Goal: Information Seeking & Learning: Learn about a topic

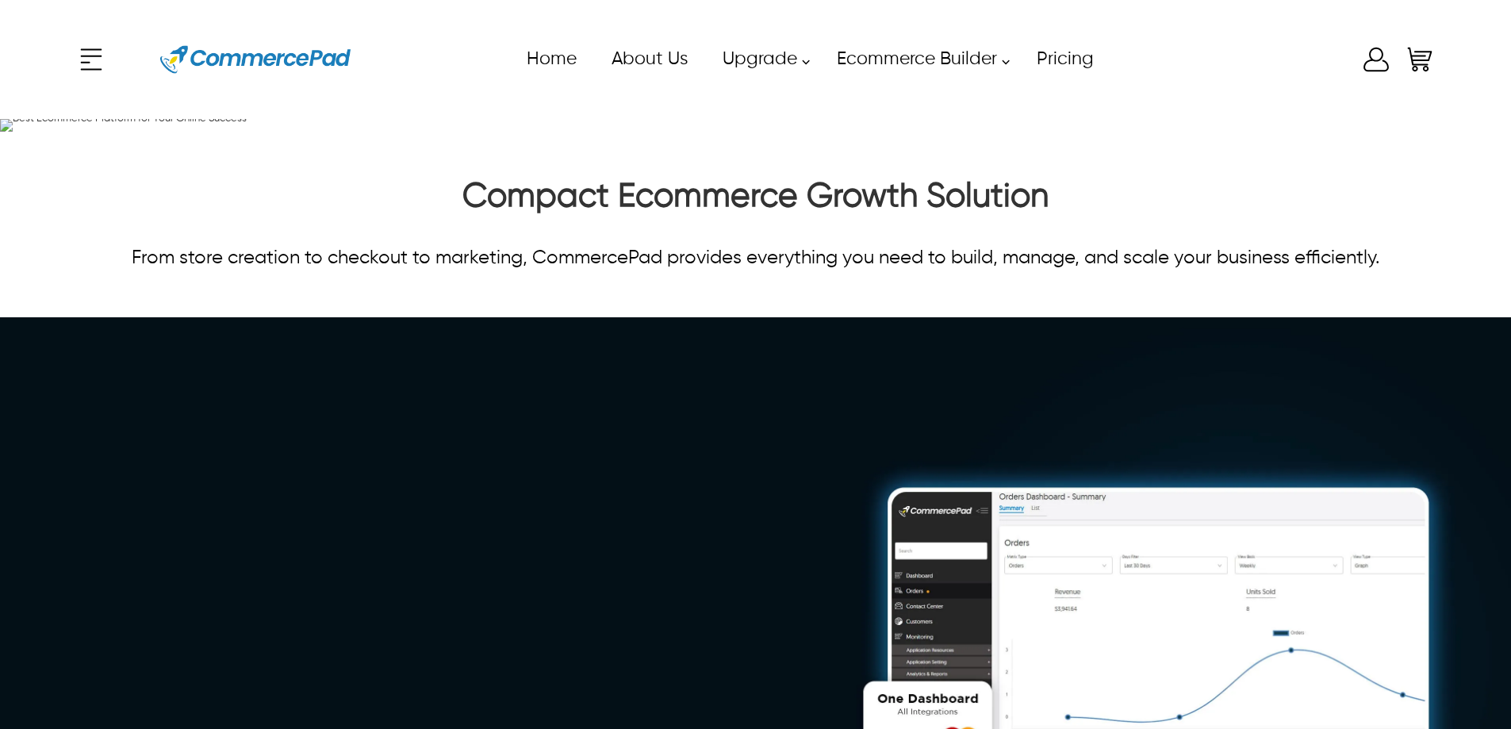
click at [1366, 67] on icon "Enter to Open SignUp and Register OverLay" at bounding box center [1376, 60] width 32 height 32
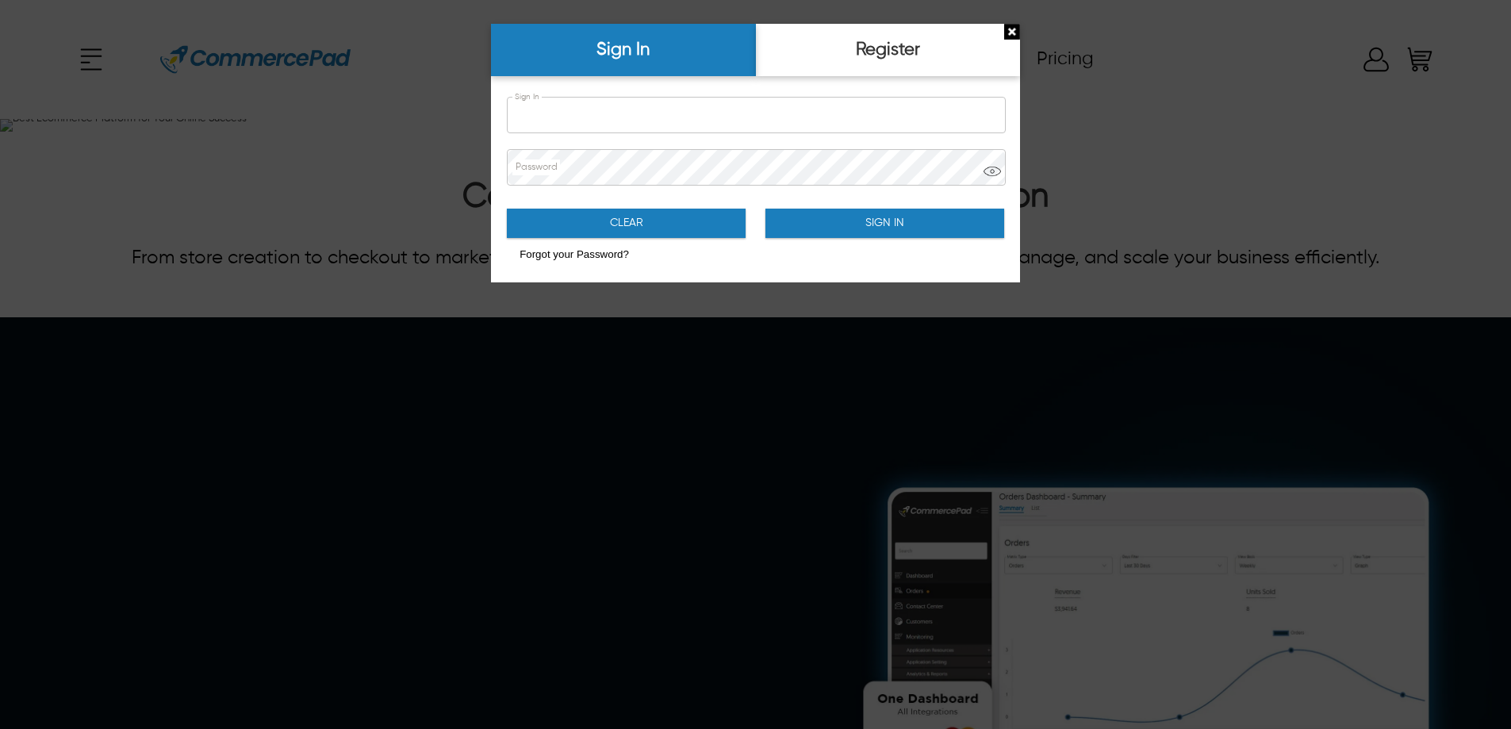
click at [600, 101] on input "Sign In" at bounding box center [756, 115] width 497 height 35
type input "**********"
click at [858, 211] on button "Sign In" at bounding box center [884, 223] width 239 height 29
click at [863, 219] on button "Sign In" at bounding box center [884, 223] width 239 height 29
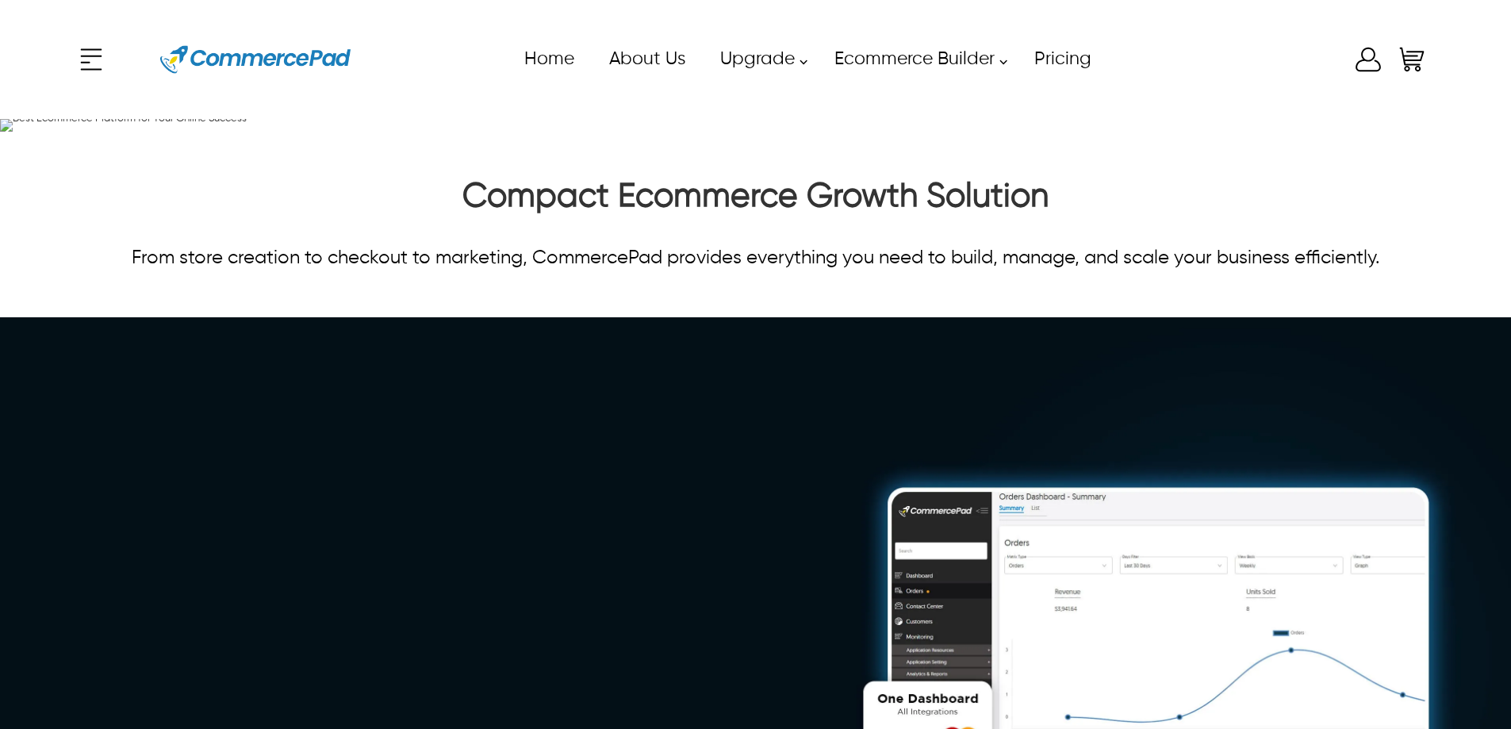
click at [1368, 60] on div "x Upgrade eCommerce Builder Partners Pricing About us Contact us Follow us Home…" at bounding box center [755, 59] width 1360 height 71
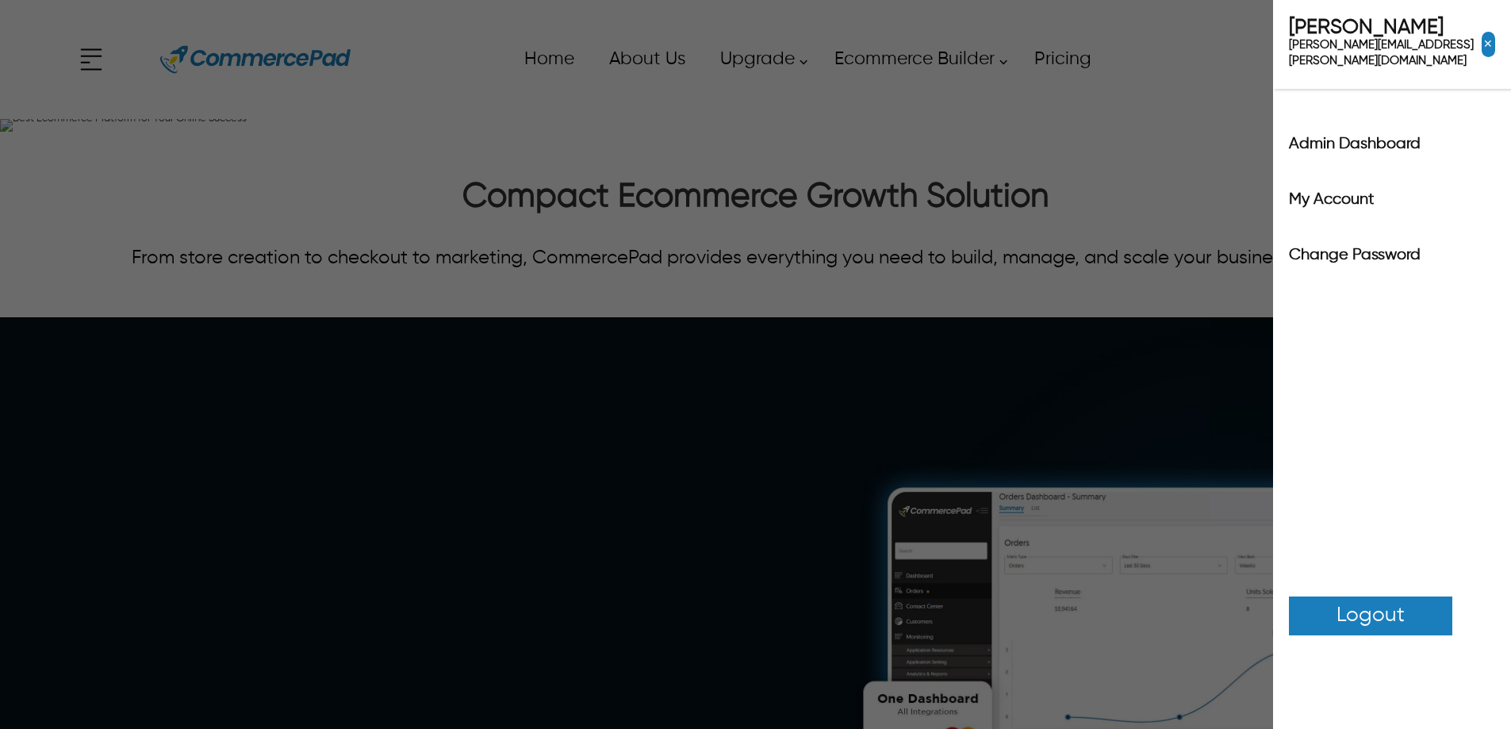
click at [1344, 136] on label "Admin Dashboard" at bounding box center [1392, 144] width 206 height 16
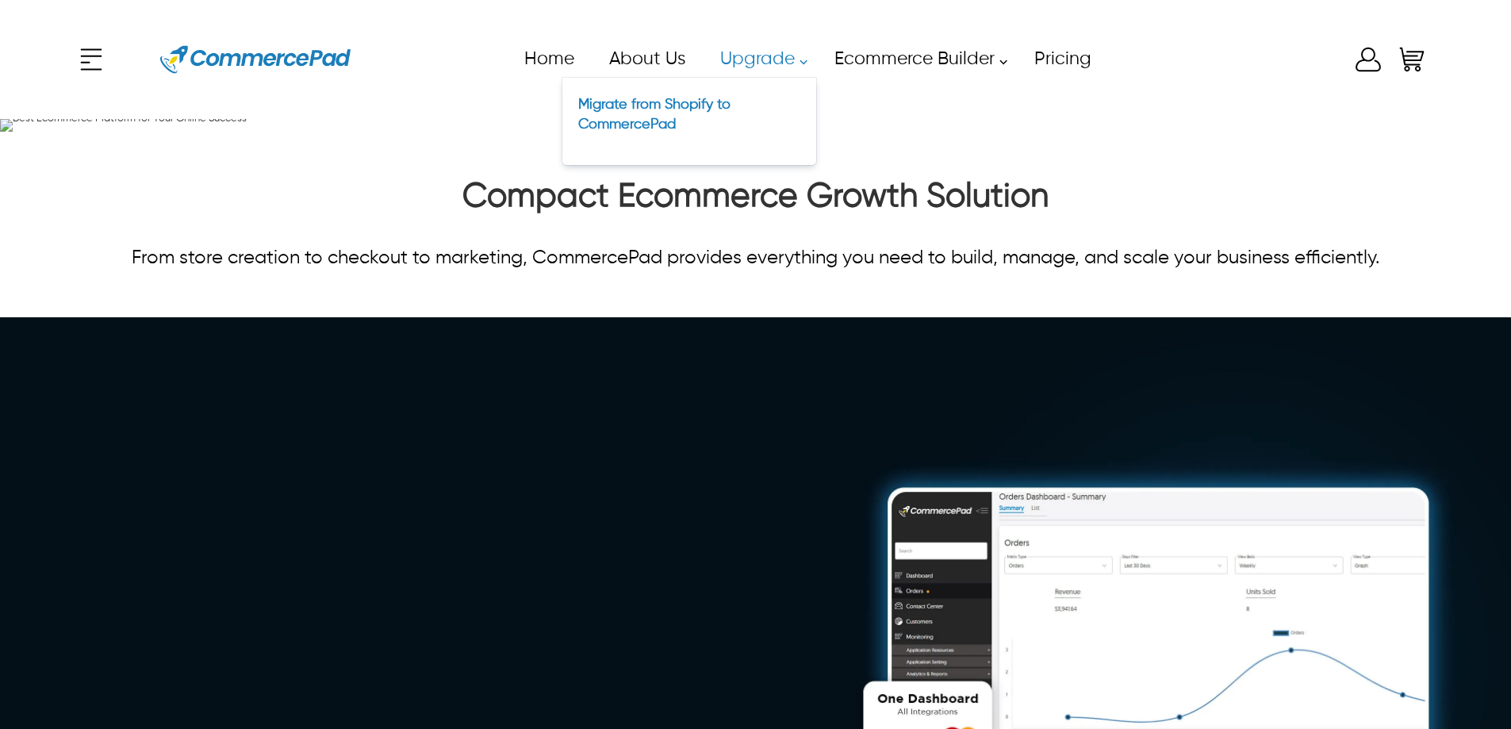
click at [670, 119] on link "Migrate from Shopify to CommercePad" at bounding box center [654, 115] width 152 height 34
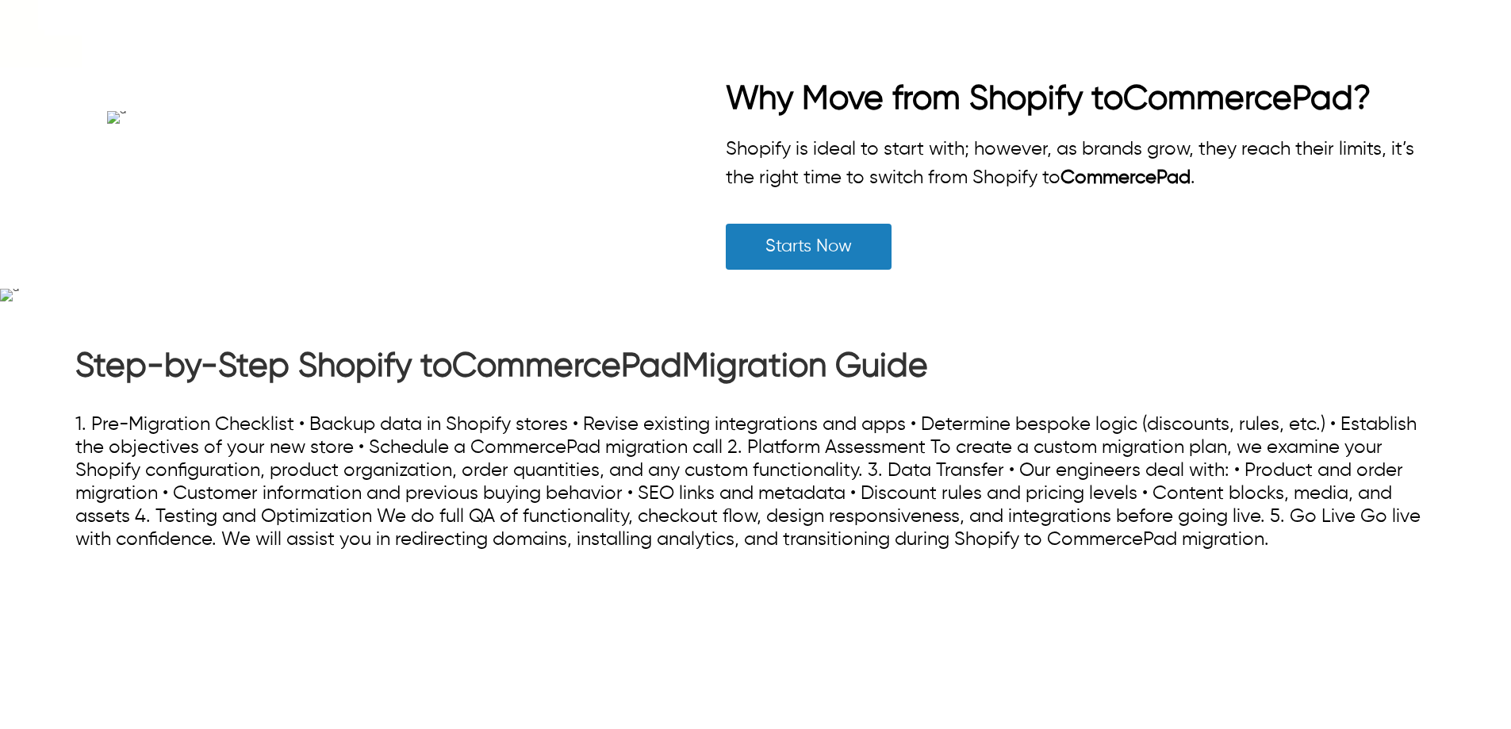
scroll to position [635, 0]
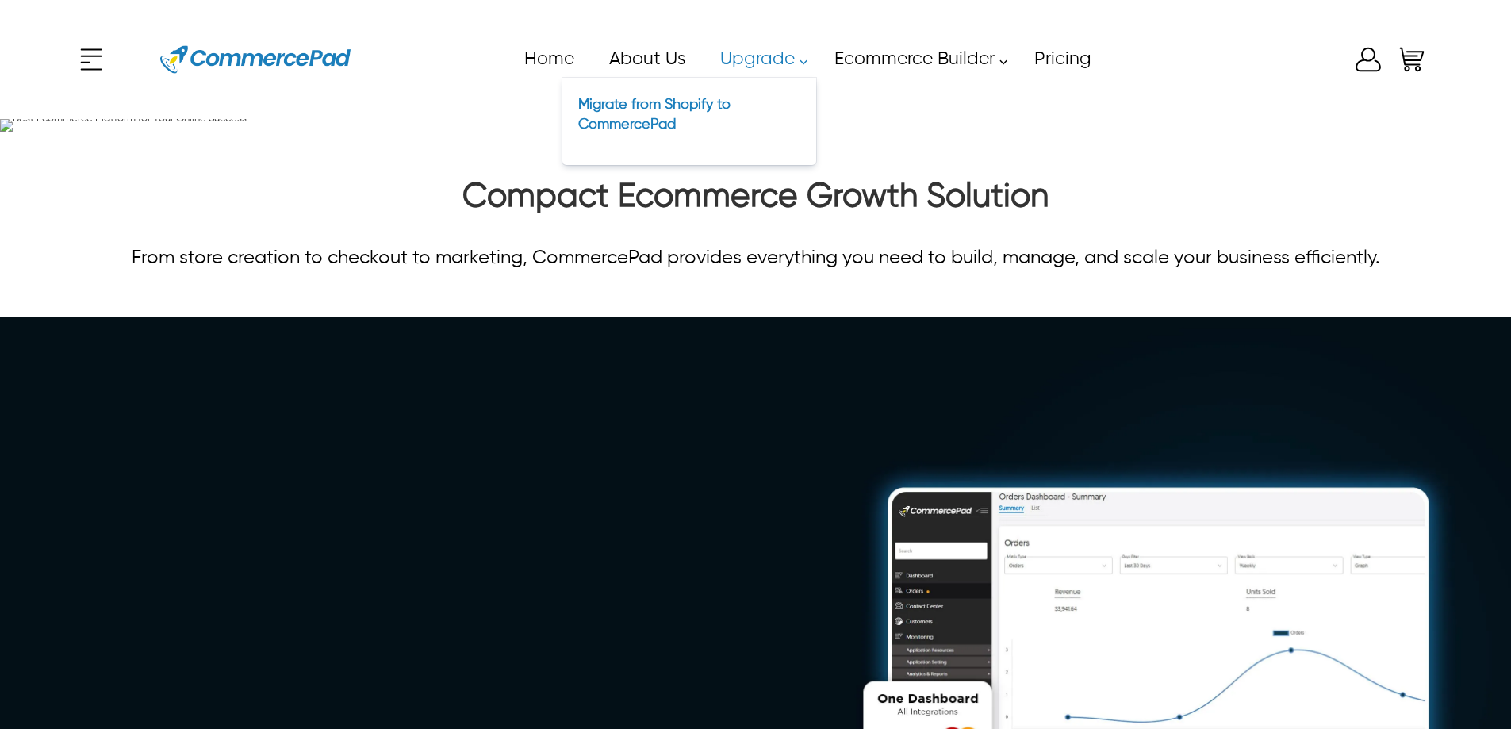
click at [700, 105] on link "Migrate from Shopify to CommercePad" at bounding box center [654, 115] width 152 height 34
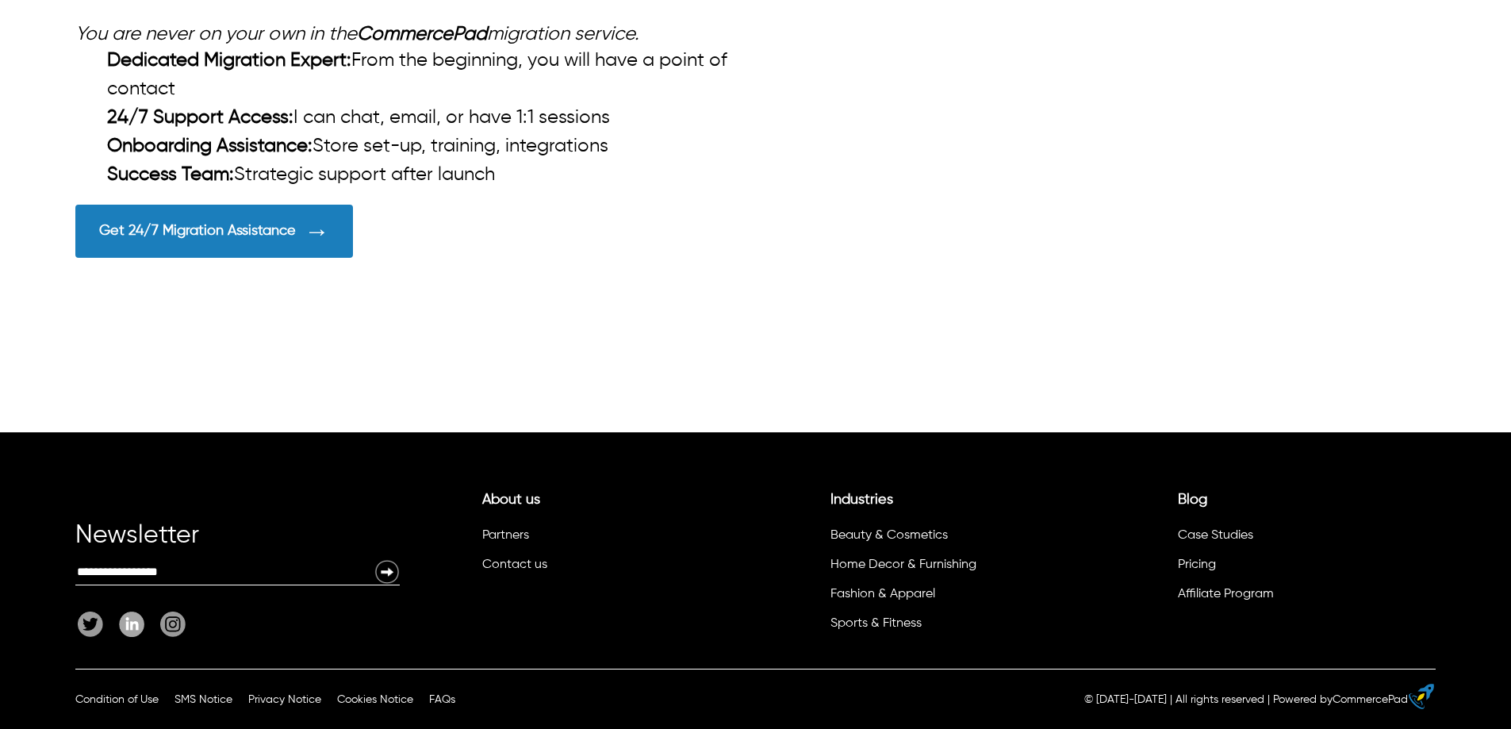
scroll to position [3887, 0]
drag, startPoint x: 423, startPoint y: 297, endPoint x: 155, endPoint y: 380, distance: 280.7
click at [13, 303] on div at bounding box center [755, 113] width 1511 height 637
drag, startPoint x: 210, startPoint y: 405, endPoint x: 84, endPoint y: 393, distance: 126.7
click at [171, 405] on div at bounding box center [755, 113] width 1511 height 637
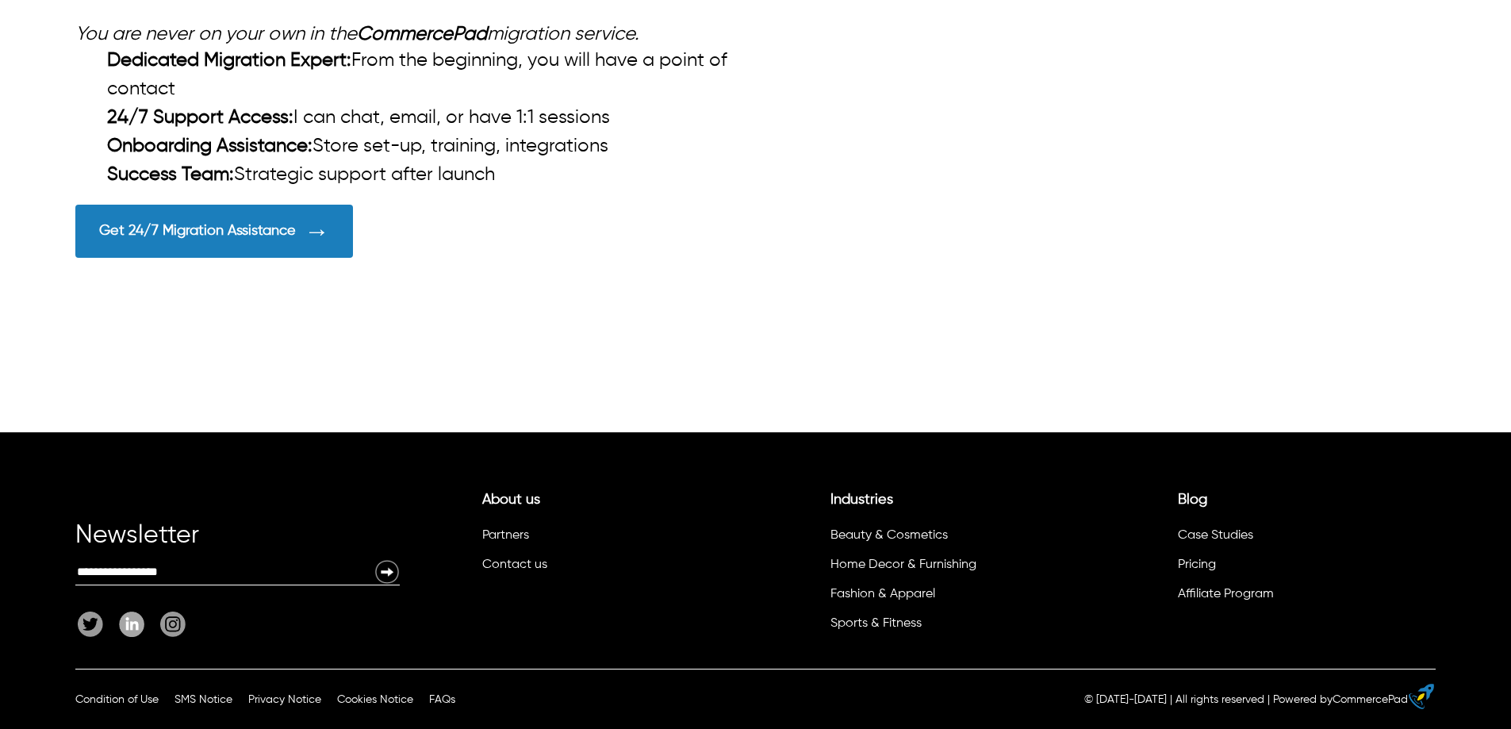
click at [84, 393] on div at bounding box center [755, 113] width 1511 height 637
drag, startPoint x: 389, startPoint y: 471, endPoint x: 49, endPoint y: 363, distance: 357.2
click at [49, 363] on div "CommercePad Support During Migration You are never on your own in the CommerceP…" at bounding box center [755, 113] width 1511 height 637
click at [146, 371] on div at bounding box center [755, 113] width 1511 height 637
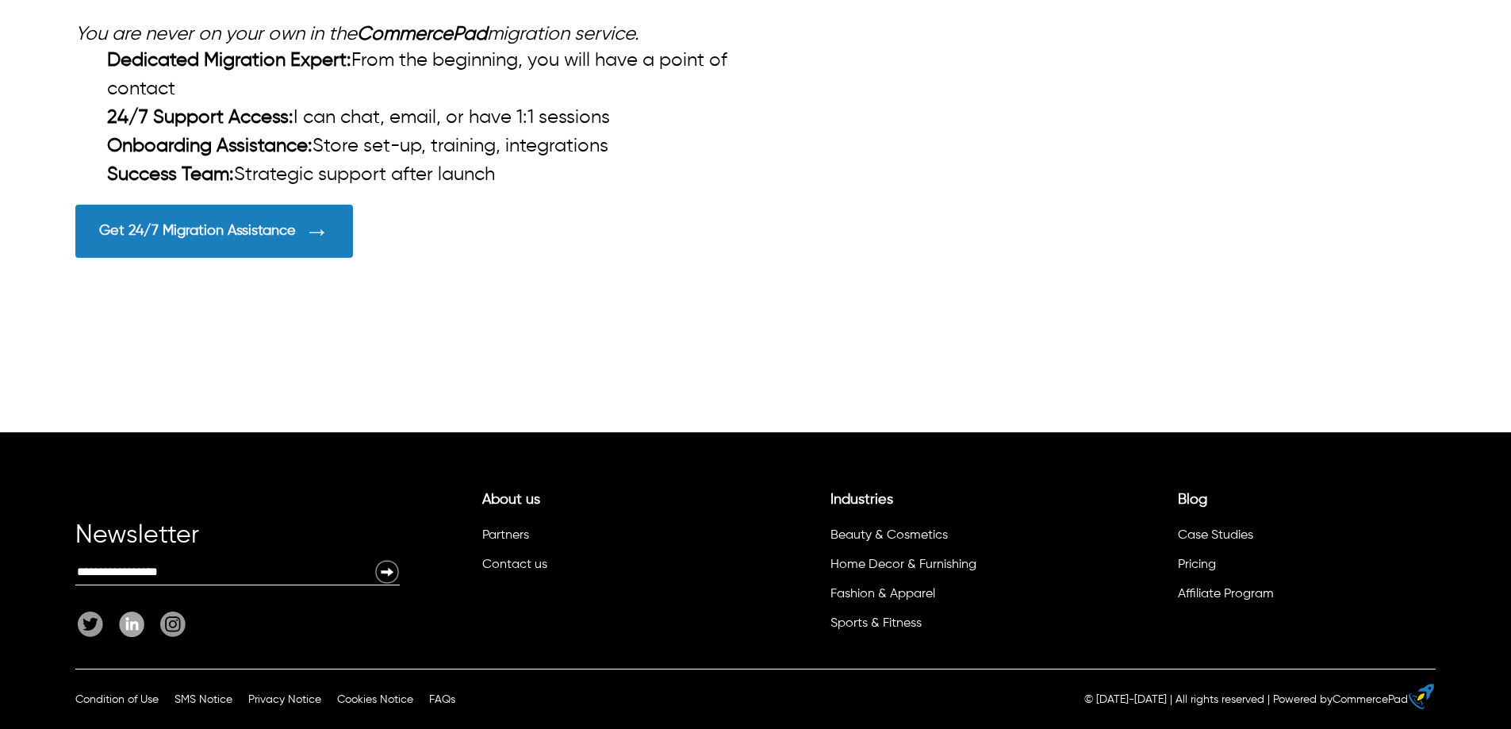
click at [146, 371] on div at bounding box center [755, 113] width 1511 height 637
drag, startPoint x: 455, startPoint y: 472, endPoint x: 43, endPoint y: 290, distance: 451.0
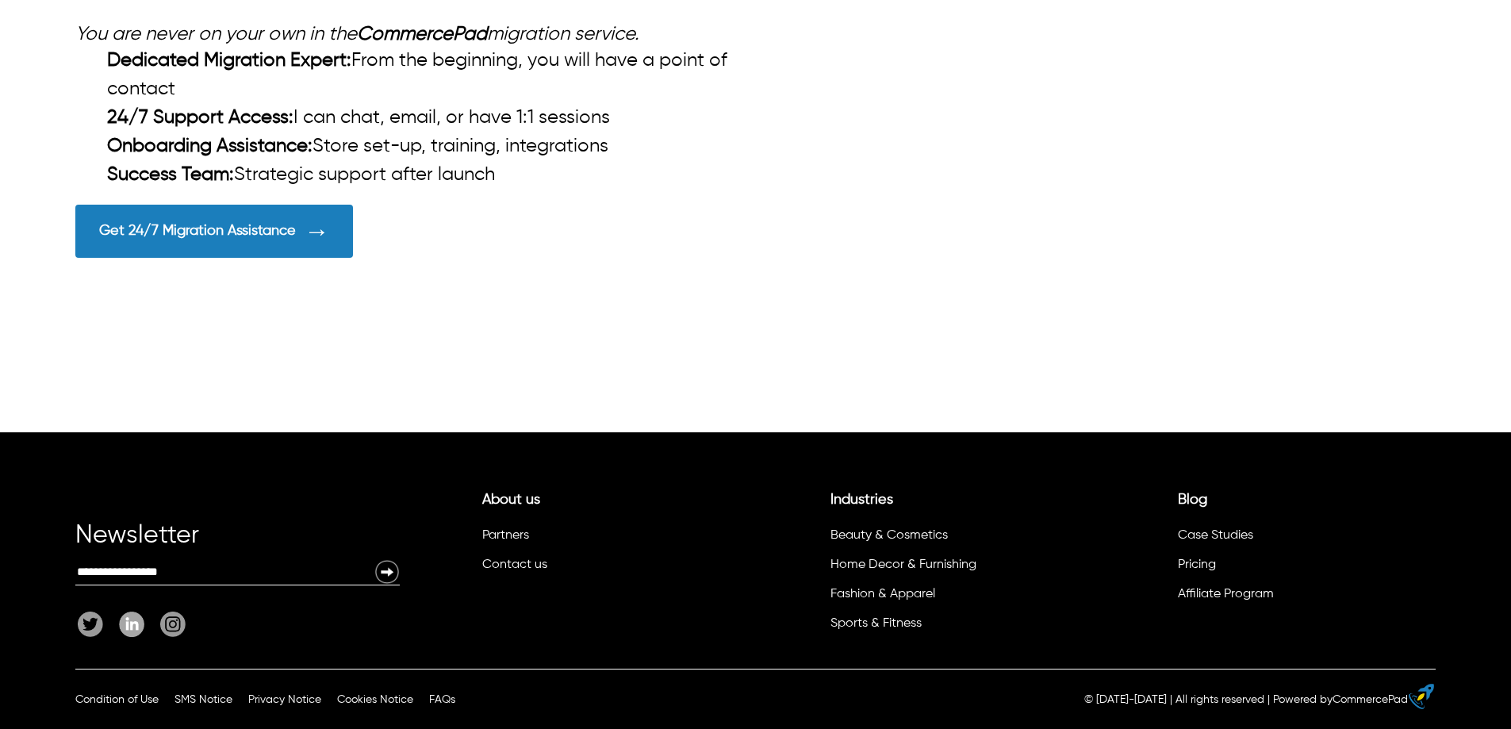
click at [332, 397] on div at bounding box center [755, 113] width 1511 height 637
click at [327, 394] on div at bounding box center [755, 113] width 1511 height 637
click at [328, 392] on div at bounding box center [755, 113] width 1511 height 637
drag, startPoint x: 409, startPoint y: 458, endPoint x: 50, endPoint y: 284, distance: 398.4
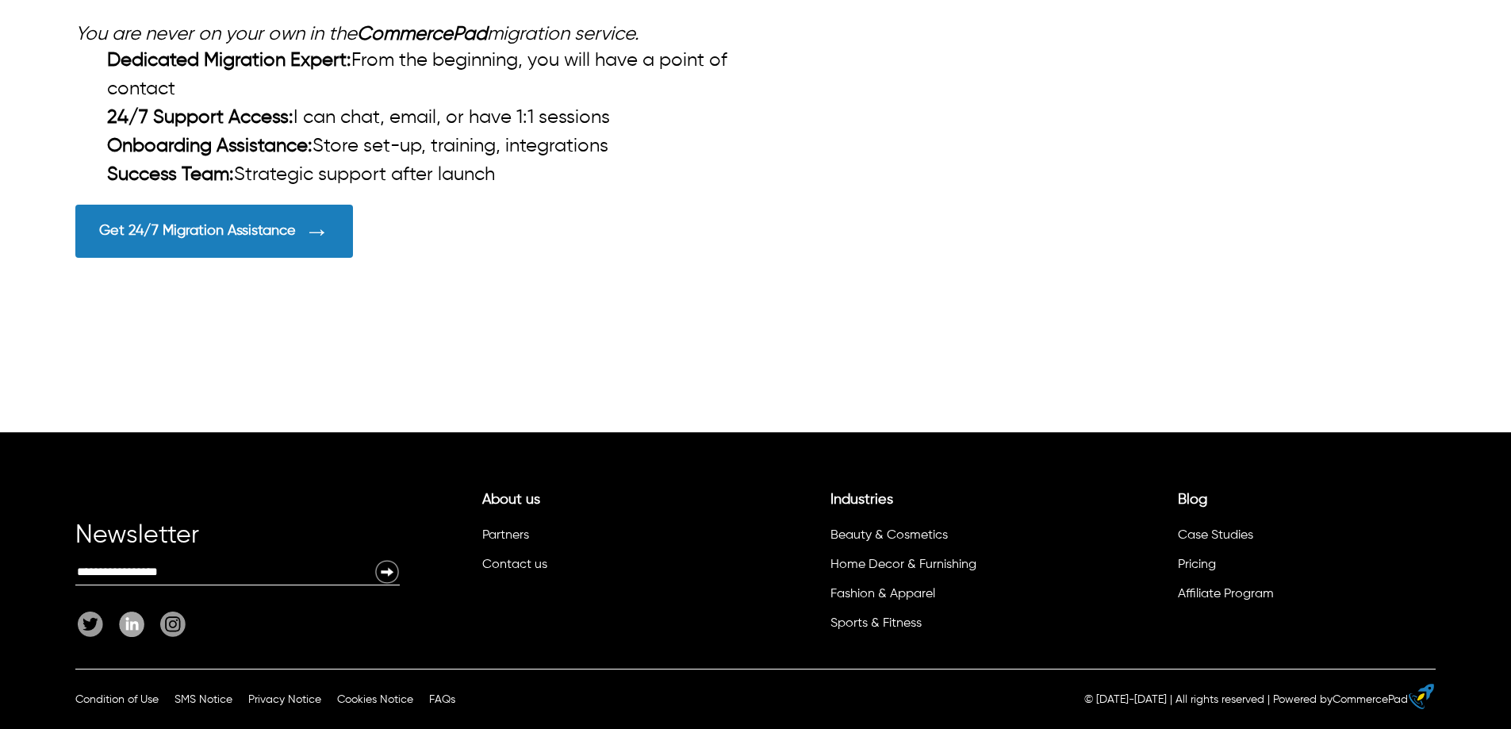
click at [489, 432] on div at bounding box center [755, 113] width 1511 height 637
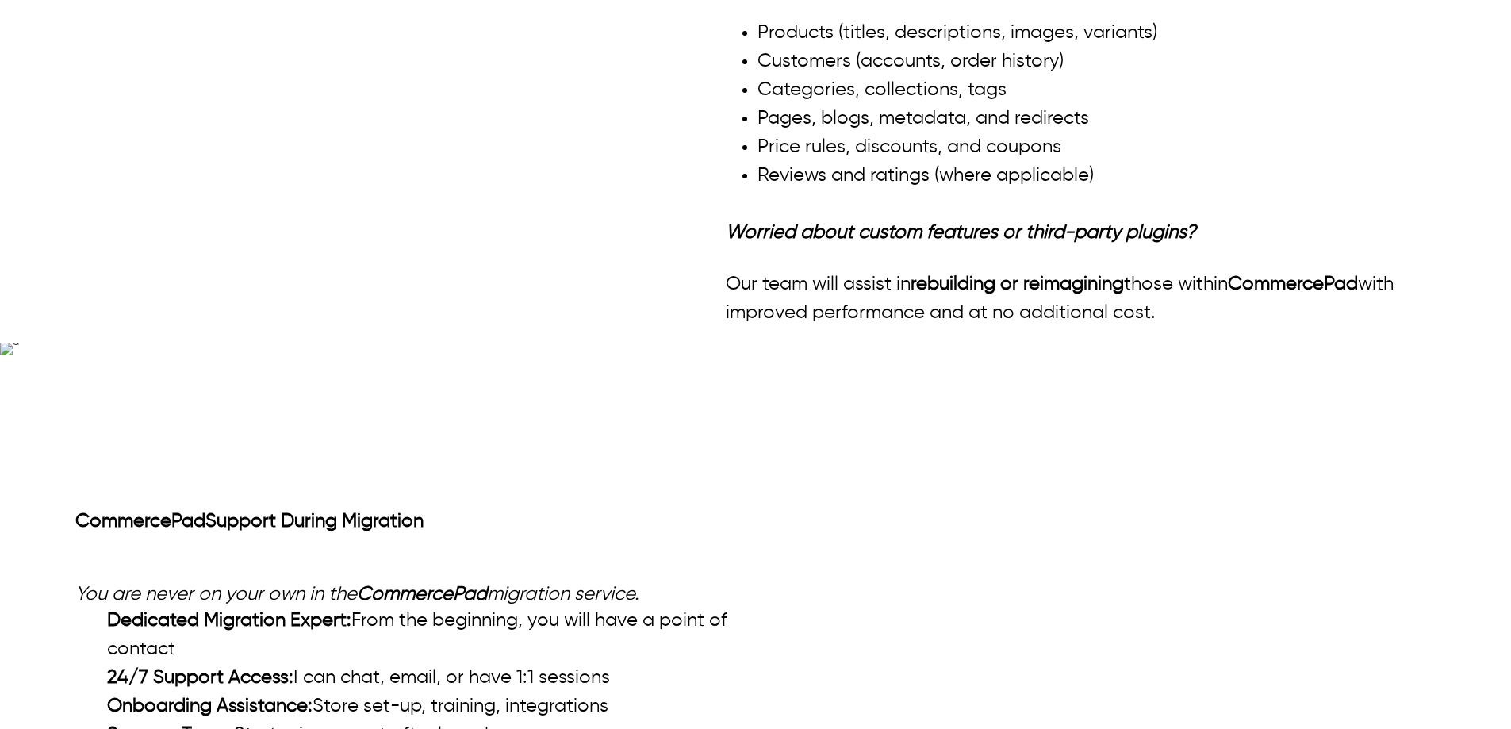
scroll to position [1666, 0]
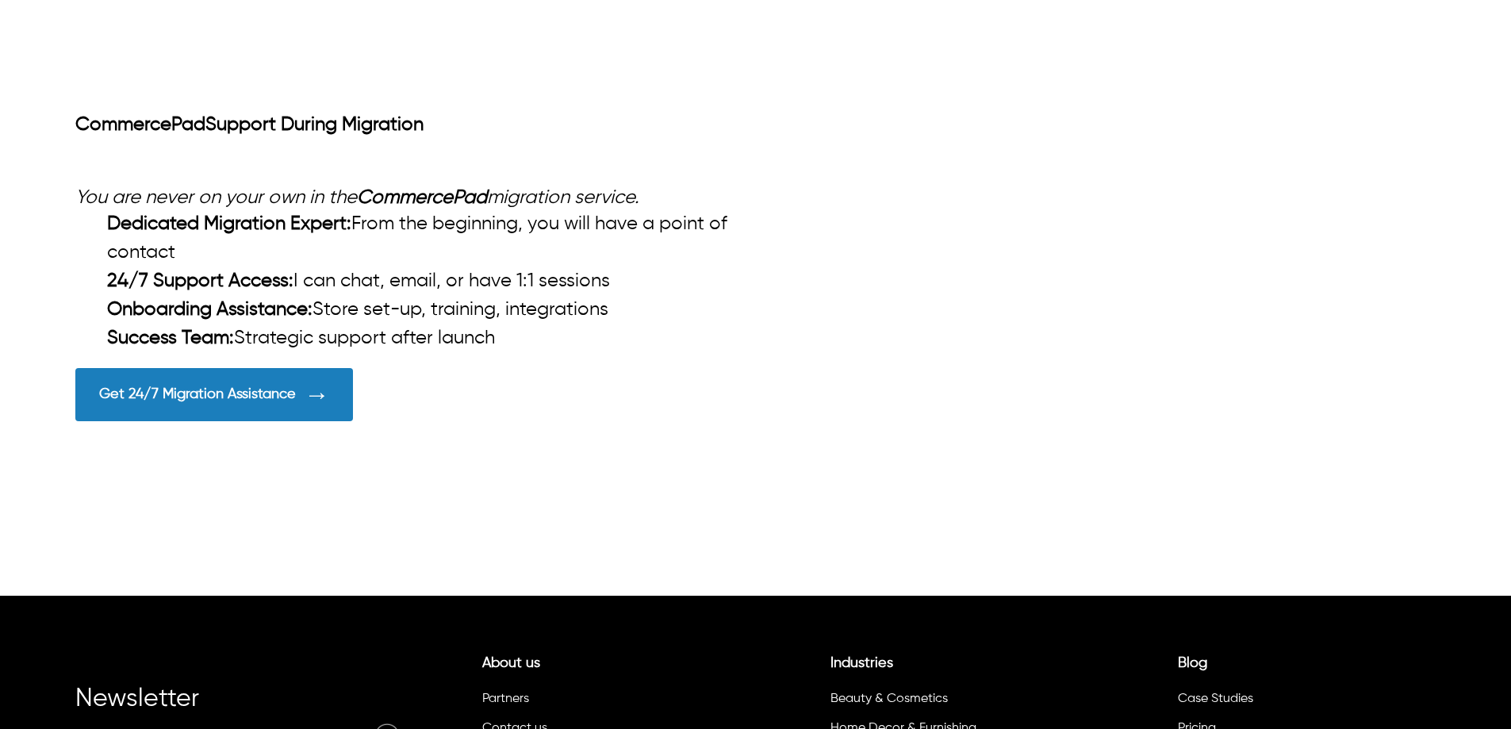
drag, startPoint x: 1394, startPoint y: 322, endPoint x: 0, endPoint y: 155, distance: 1403.6
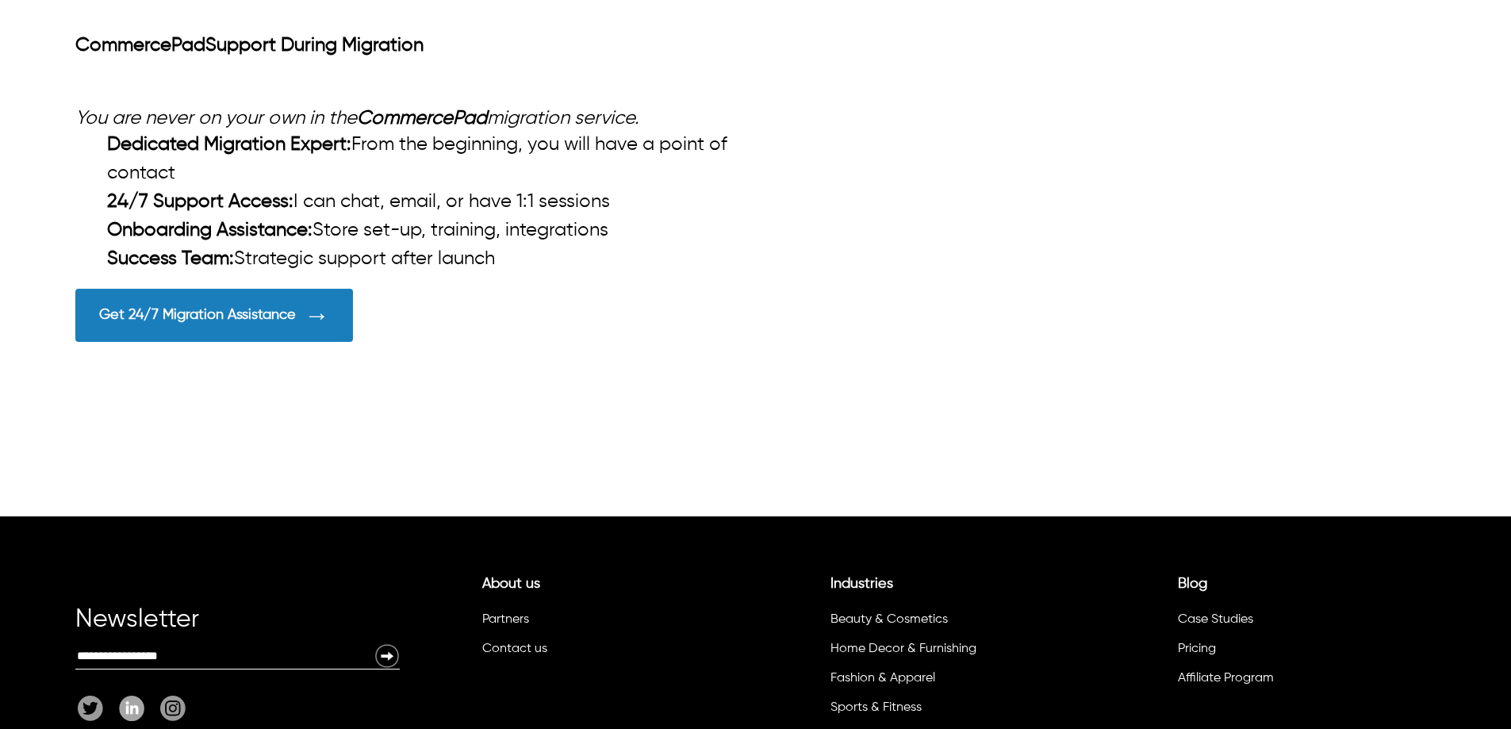
scroll to position [1507, 0]
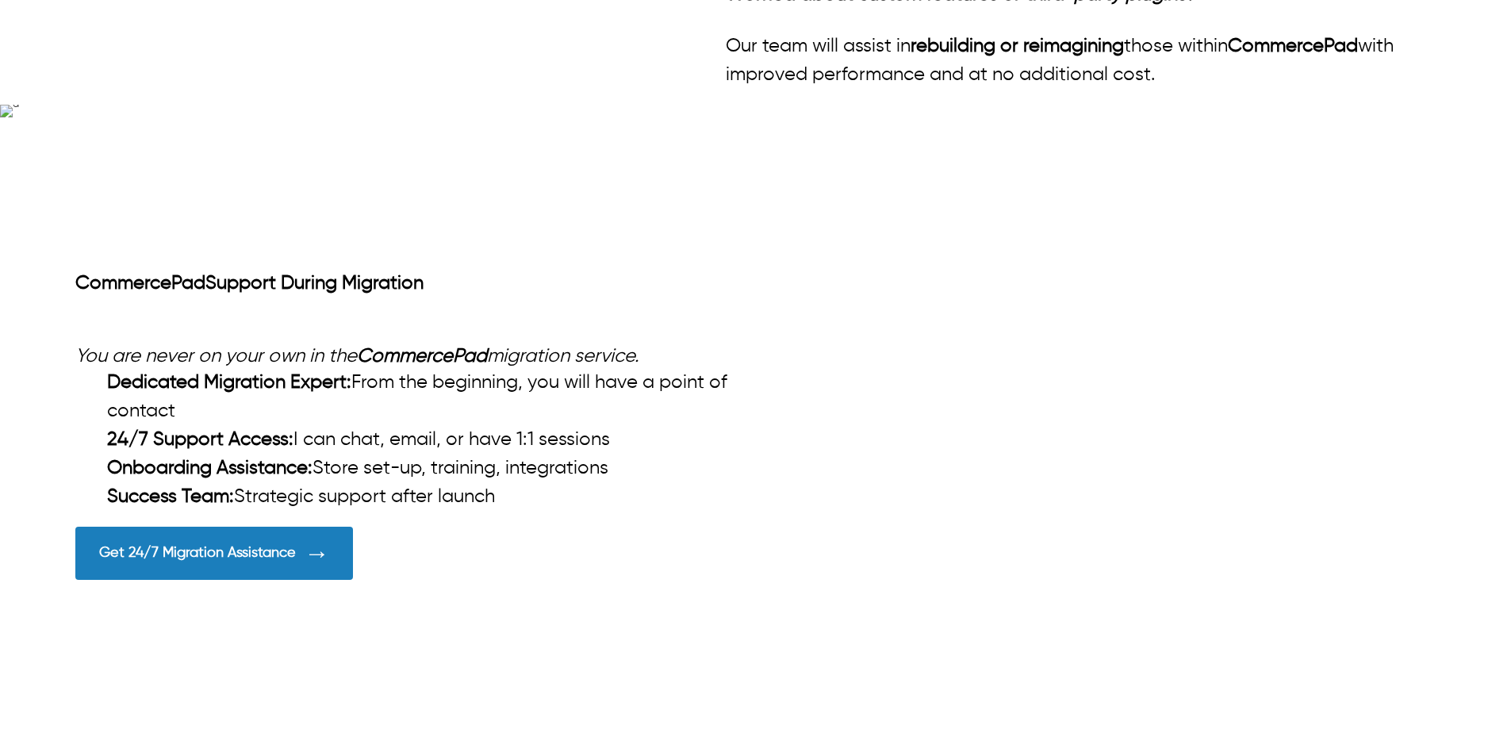
drag, startPoint x: 940, startPoint y: 314, endPoint x: 91, endPoint y: 316, distance: 848.7
drag, startPoint x: 964, startPoint y: 323, endPoint x: 57, endPoint y: 317, distance: 906.7
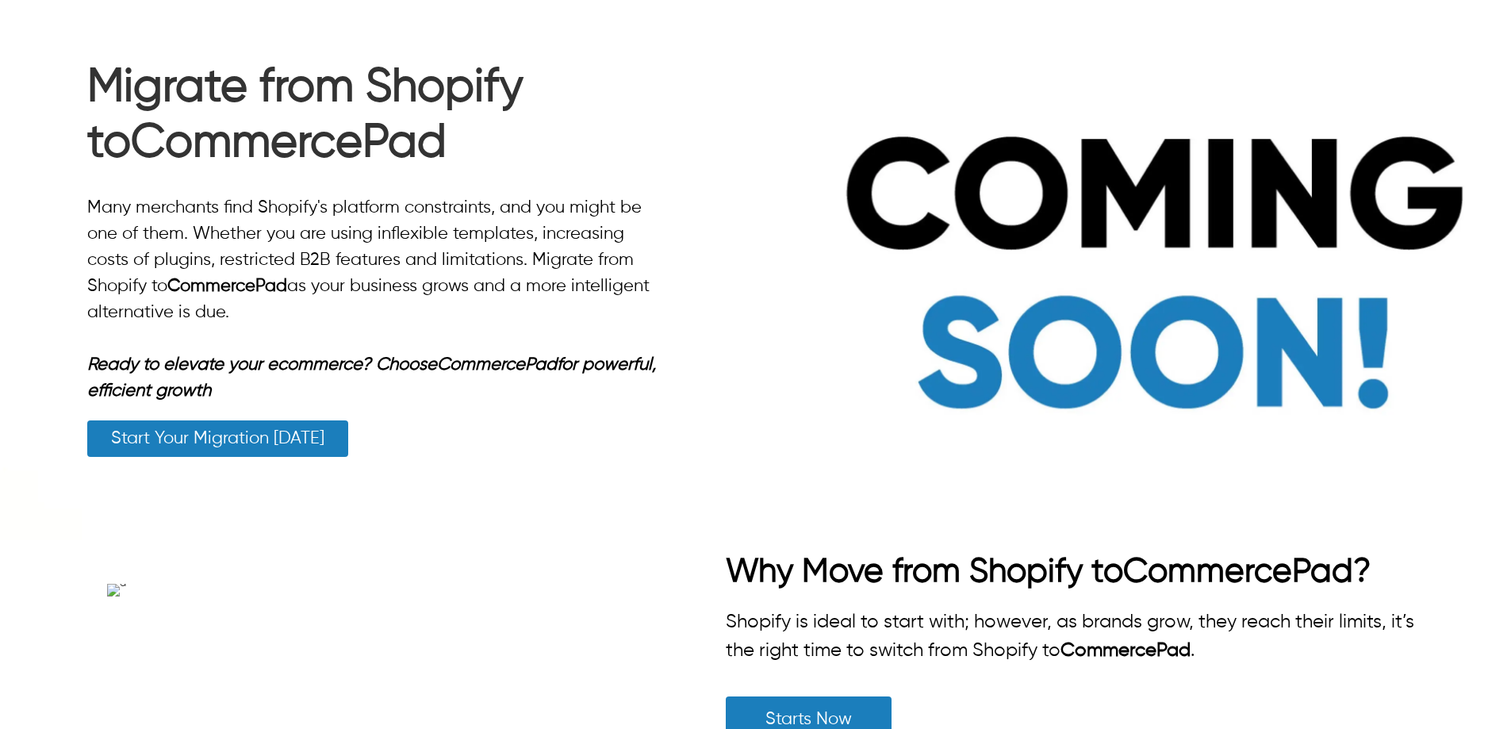
scroll to position [0, 0]
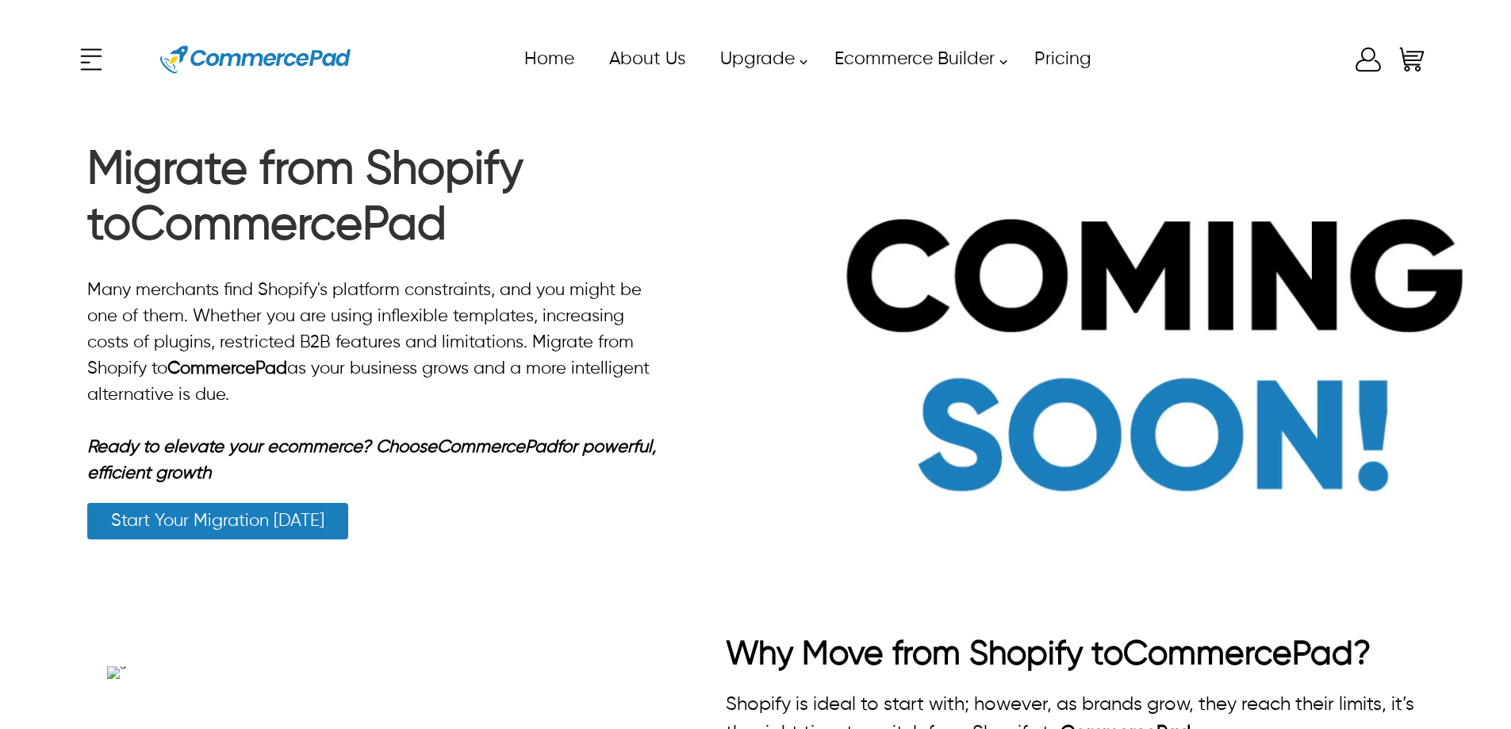
drag, startPoint x: 301, startPoint y: 475, endPoint x: 93, endPoint y: 174, distance: 366.1
click at [93, 174] on div "Migrate from Shopify to CommercePad Many merchants find Shopify's platform cons…" at bounding box center [376, 341] width 578 height 397
click at [178, 249] on strong "CommercePad" at bounding box center [289, 226] width 316 height 46
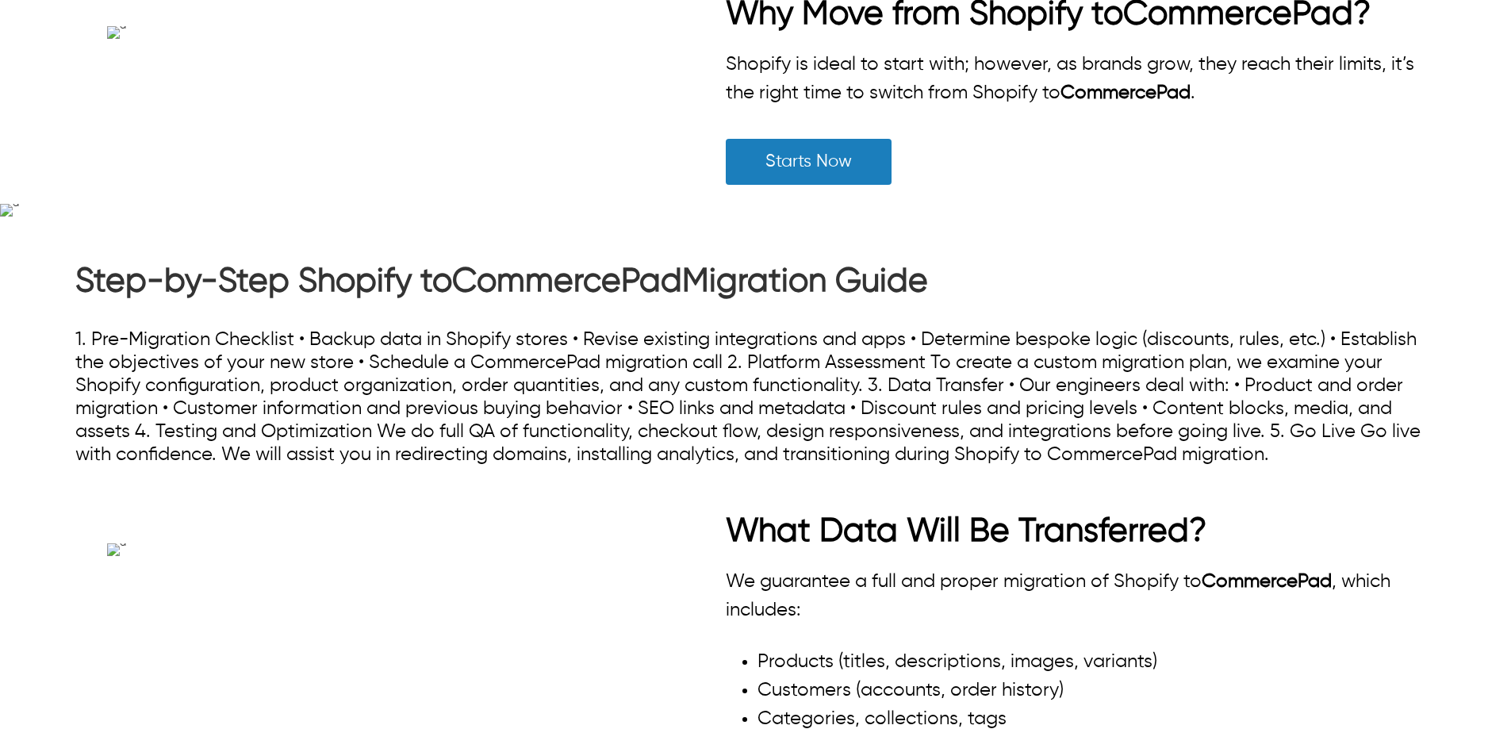
scroll to position [635, 0]
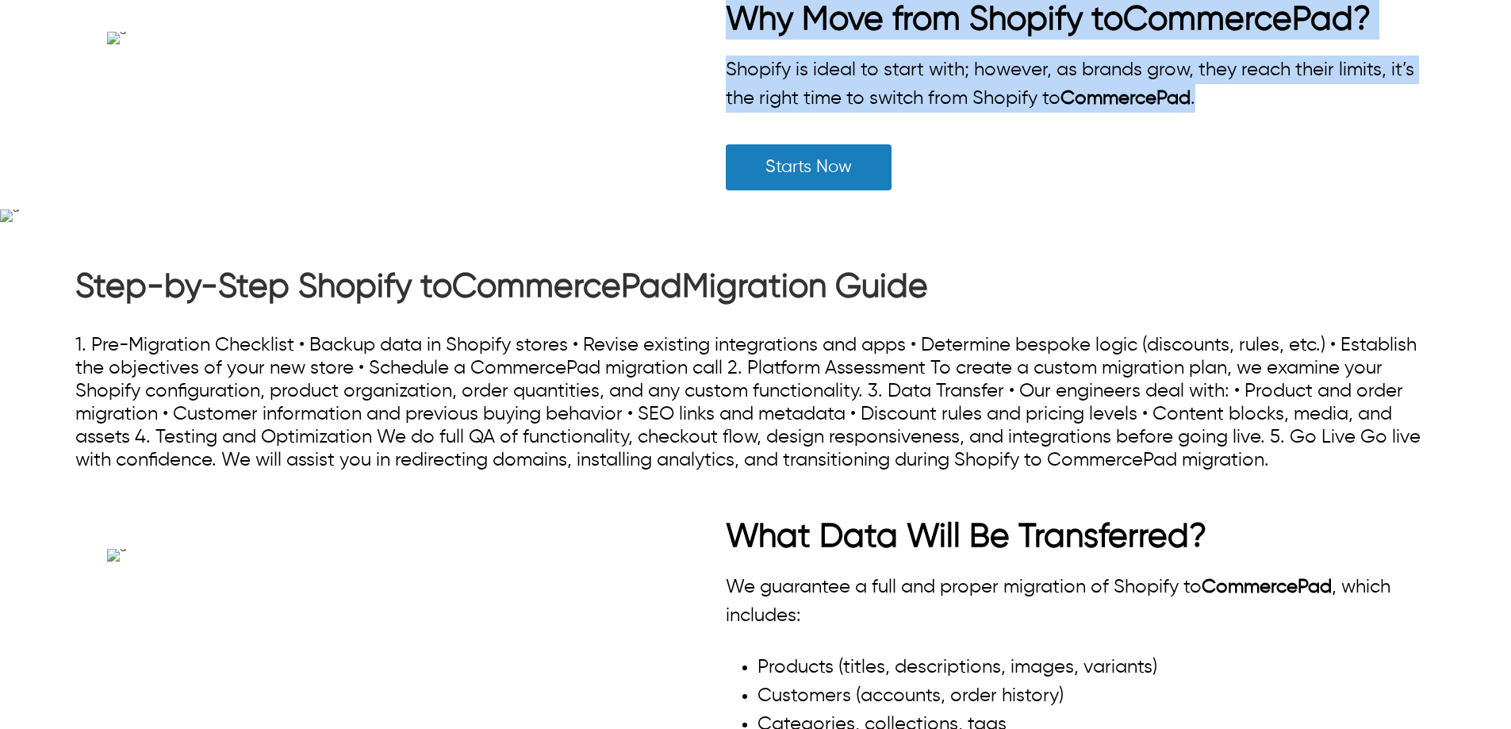
drag, startPoint x: 1218, startPoint y: 296, endPoint x: 705, endPoint y: 207, distance: 520.8
click at [705, 207] on div "Why Move from Shopify to CommercePad ? Shopify is ideal to start with; however,…" at bounding box center [755, 104] width 1360 height 209
click at [738, 36] on strong "Why Move from Shopify to" at bounding box center [924, 19] width 397 height 33
drag, startPoint x: 728, startPoint y: 215, endPoint x: 1230, endPoint y: 297, distance: 508.7
click at [1230, 209] on div "Why Move from Shopify to CommercePad ? Shopify is ideal to start with; however,…" at bounding box center [1081, 104] width 710 height 209
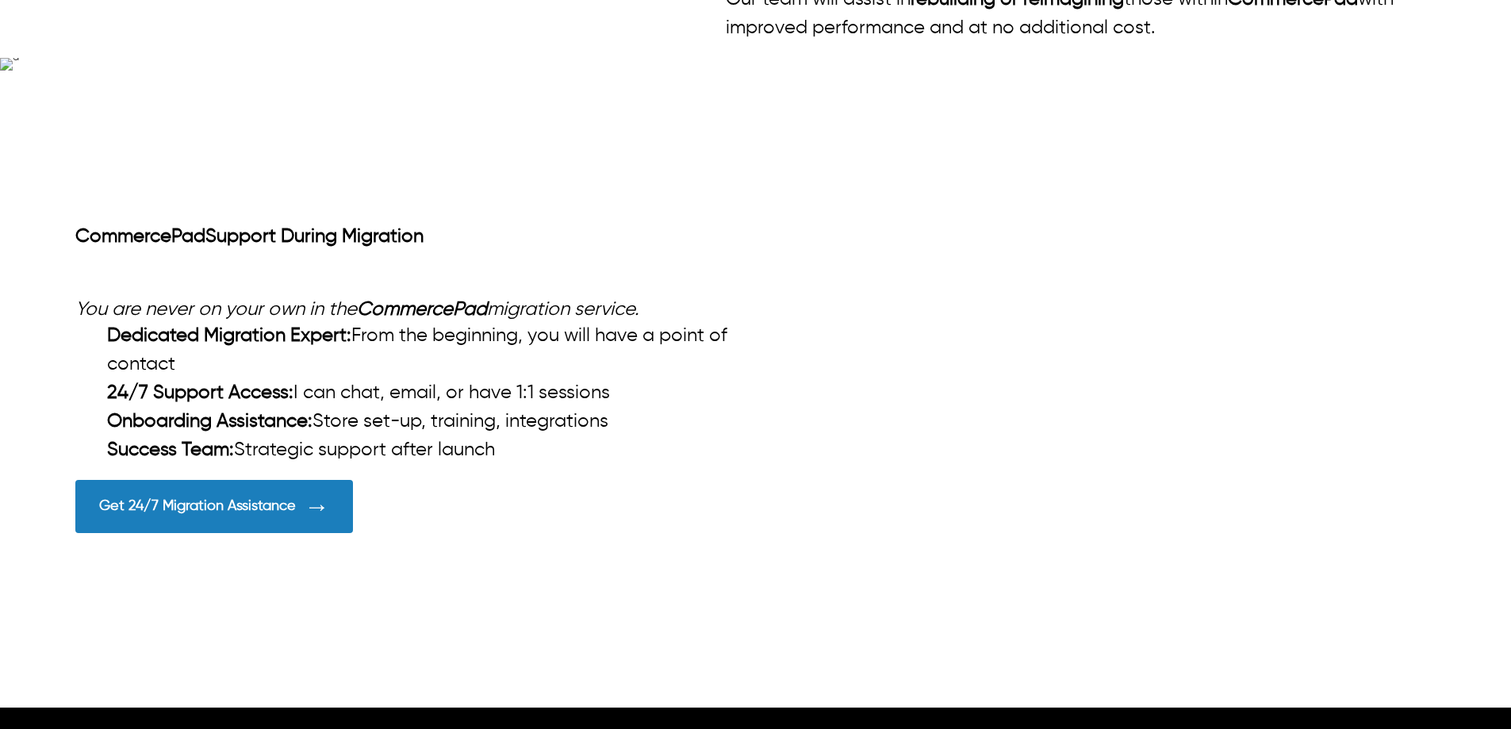
scroll to position [1507, 0]
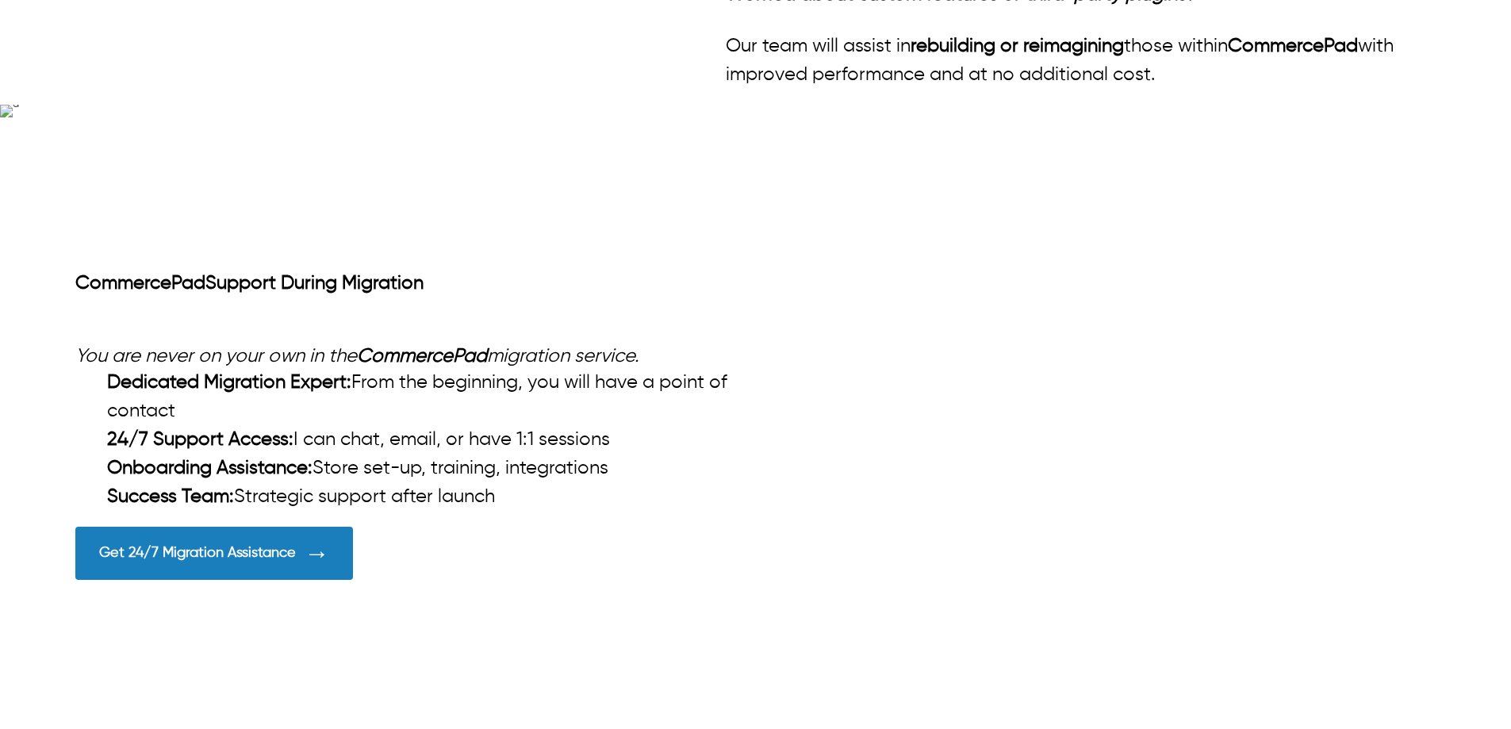
drag, startPoint x: 87, startPoint y: 315, endPoint x: 964, endPoint y: 335, distance: 876.7
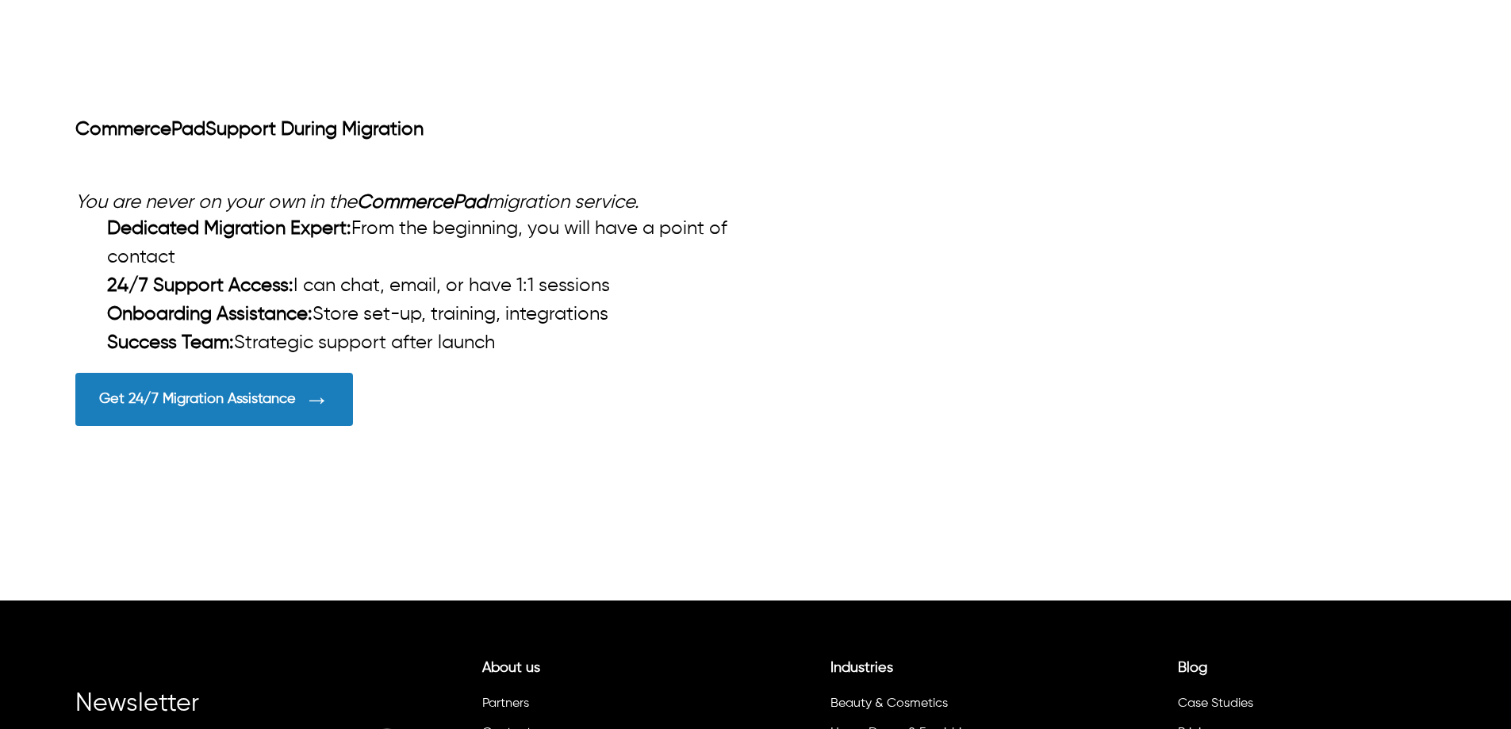
scroll to position [1586, 0]
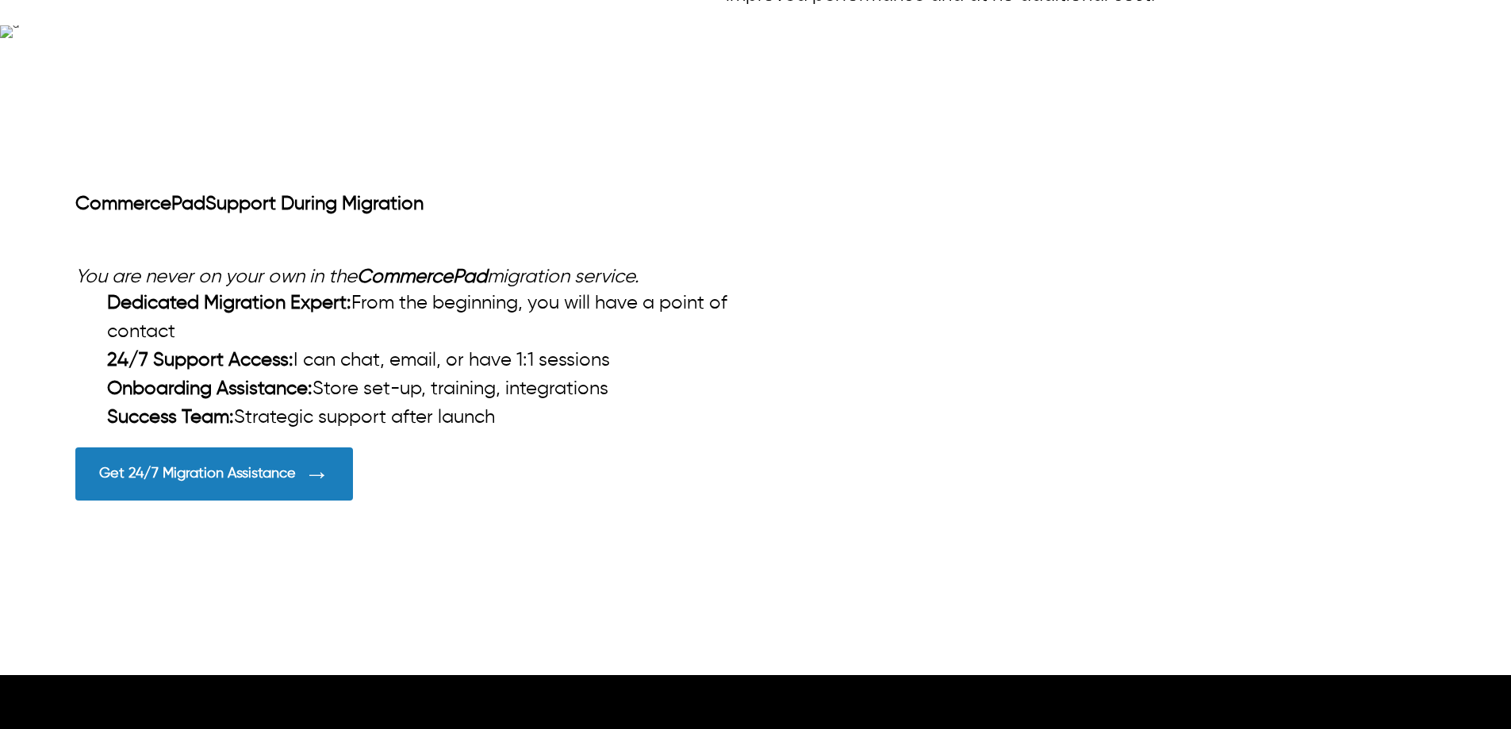
drag, startPoint x: 1277, startPoint y: 409, endPoint x: 44, endPoint y: 292, distance: 1239.0
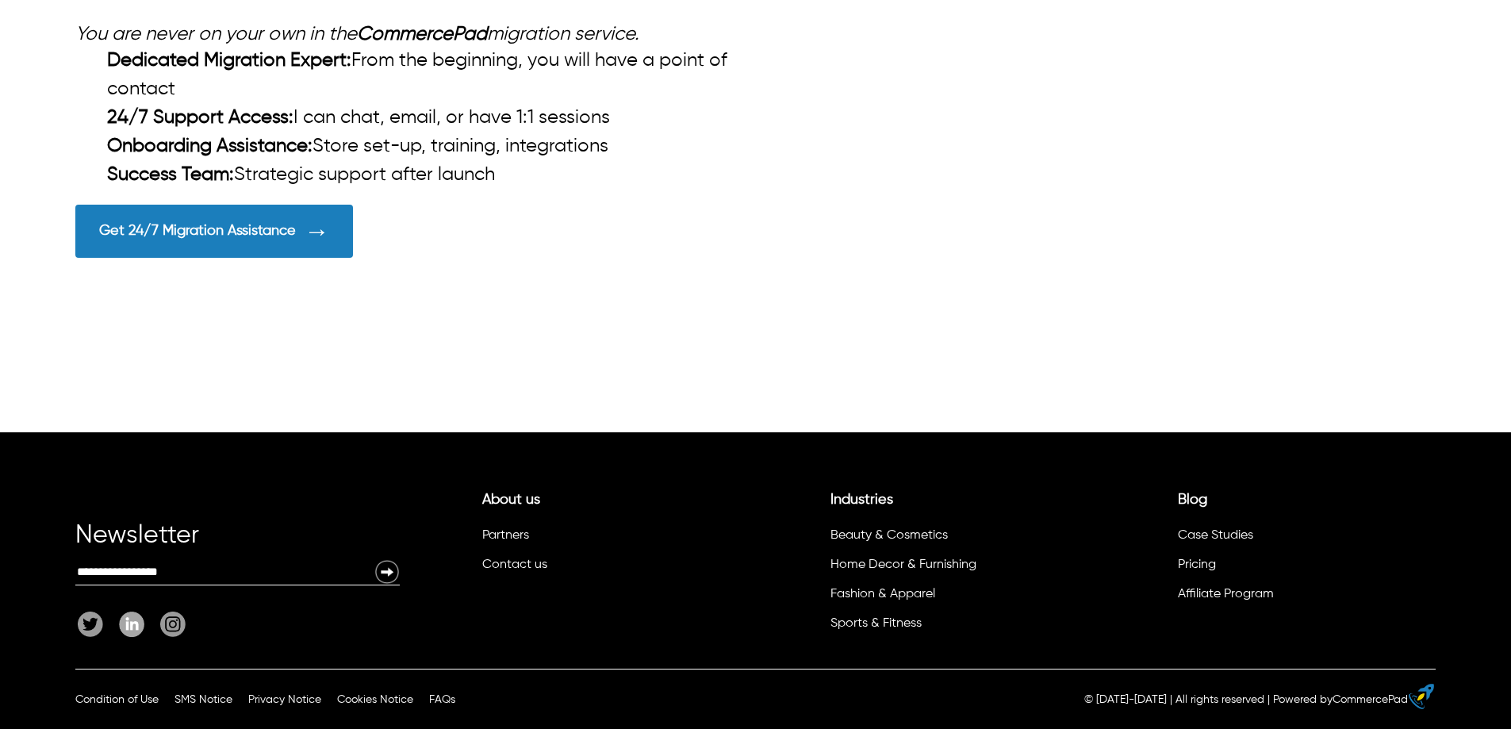
scroll to position [2538, 0]
drag, startPoint x: 100, startPoint y: 304, endPoint x: 434, endPoint y: 309, distance: 334.0
drag, startPoint x: 574, startPoint y: 300, endPoint x: 98, endPoint y: 313, distance: 476.9
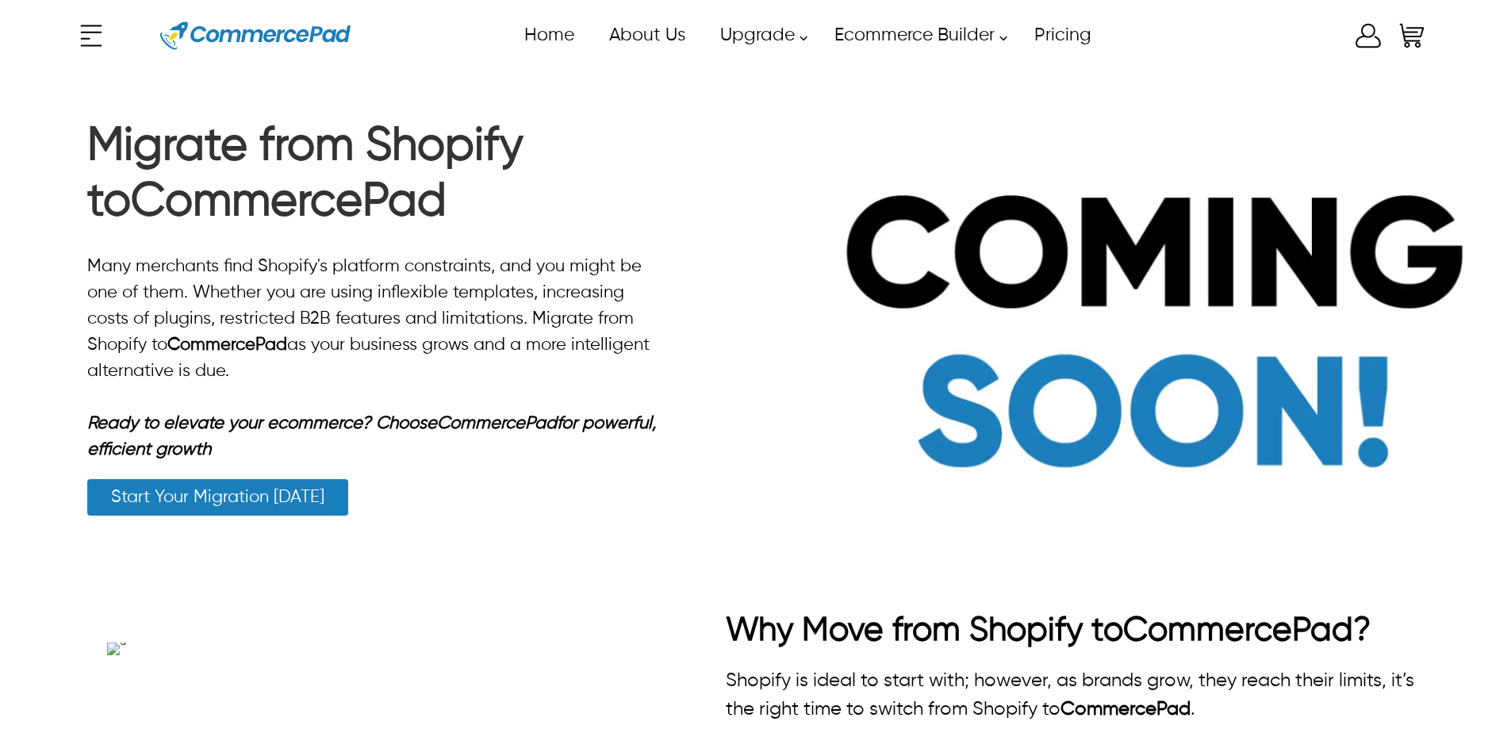
scroll to position [0, 0]
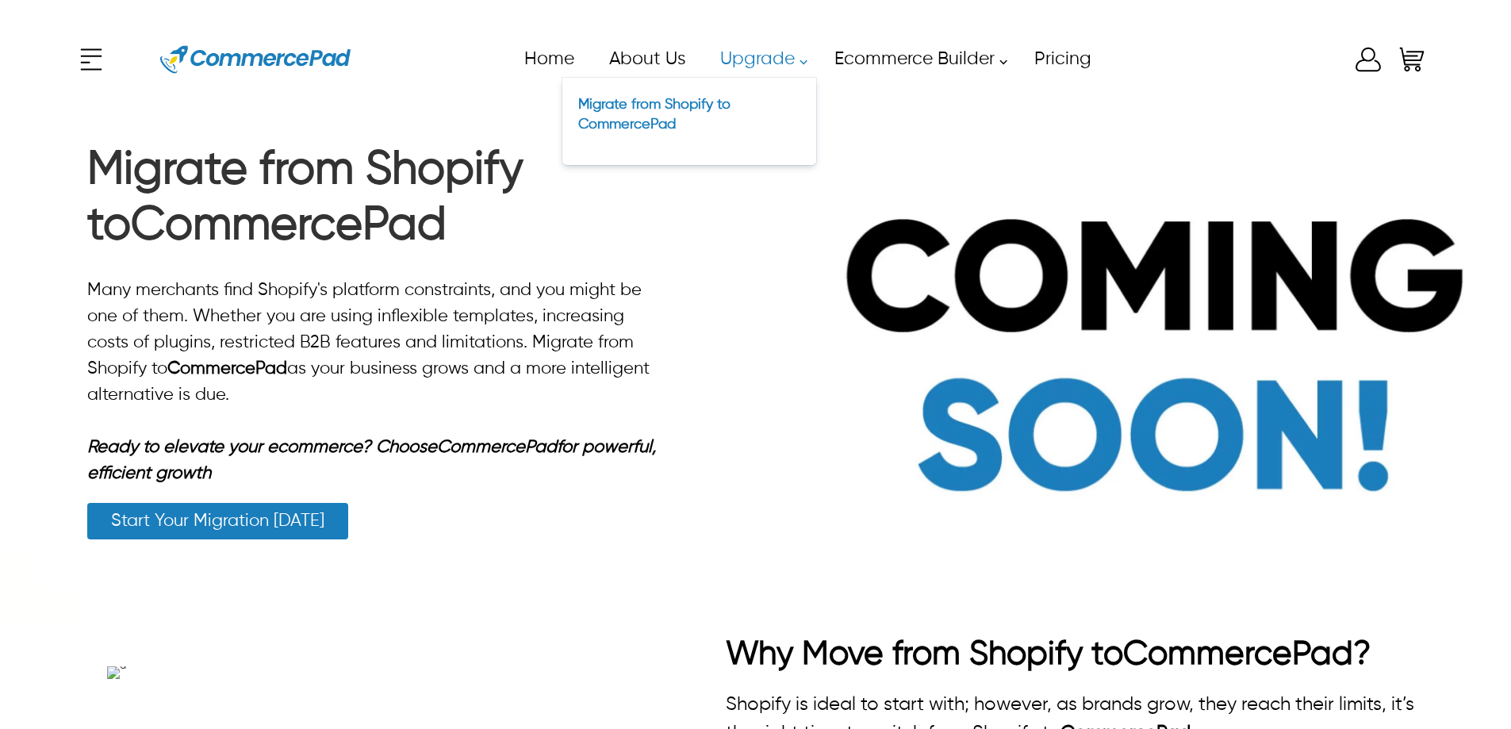
click at [735, 58] on link "Upgrade" at bounding box center [759, 59] width 114 height 36
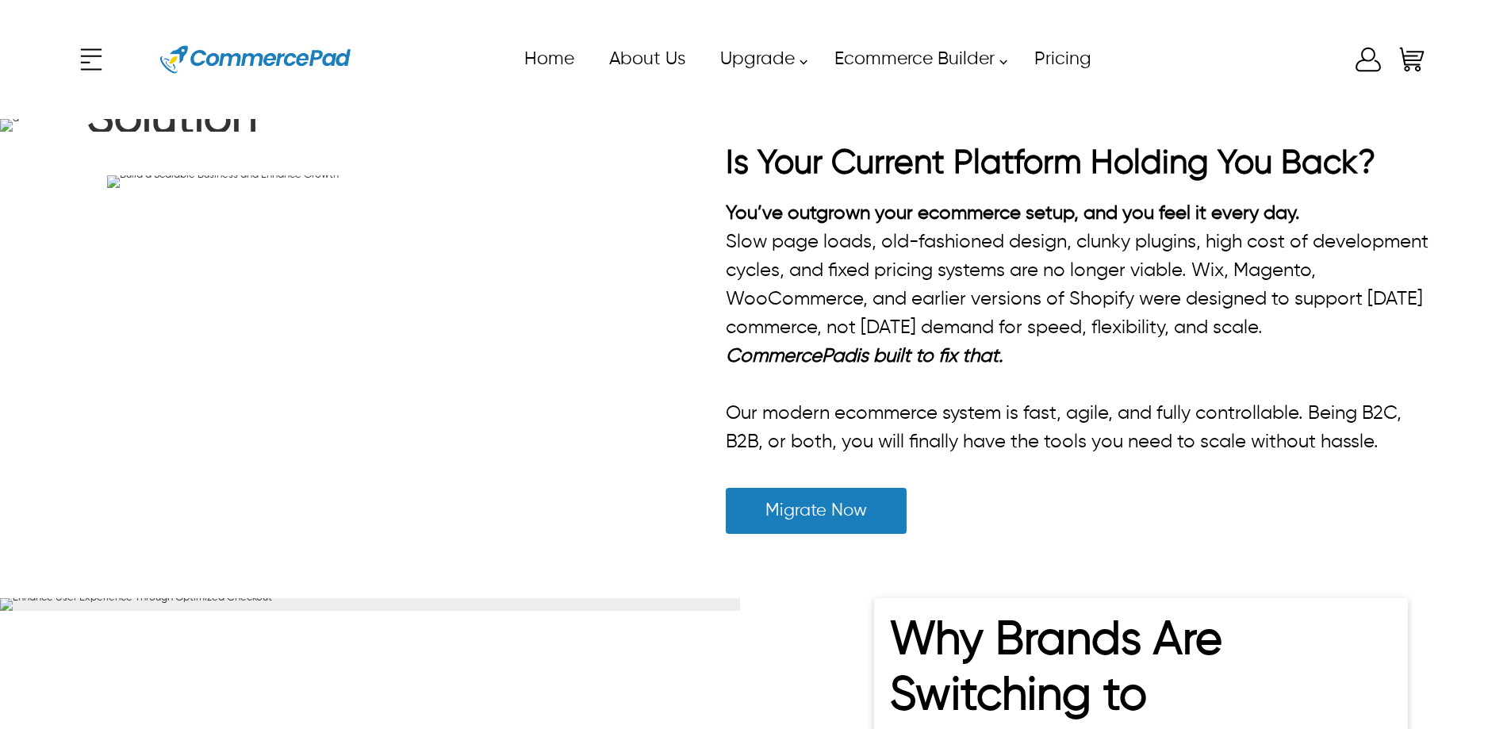
click at [806, 65] on link "Upgrade" at bounding box center [759, 59] width 114 height 36
click at [634, 116] on link "Migrate from Shopify to CommercePad" at bounding box center [654, 115] width 152 height 34
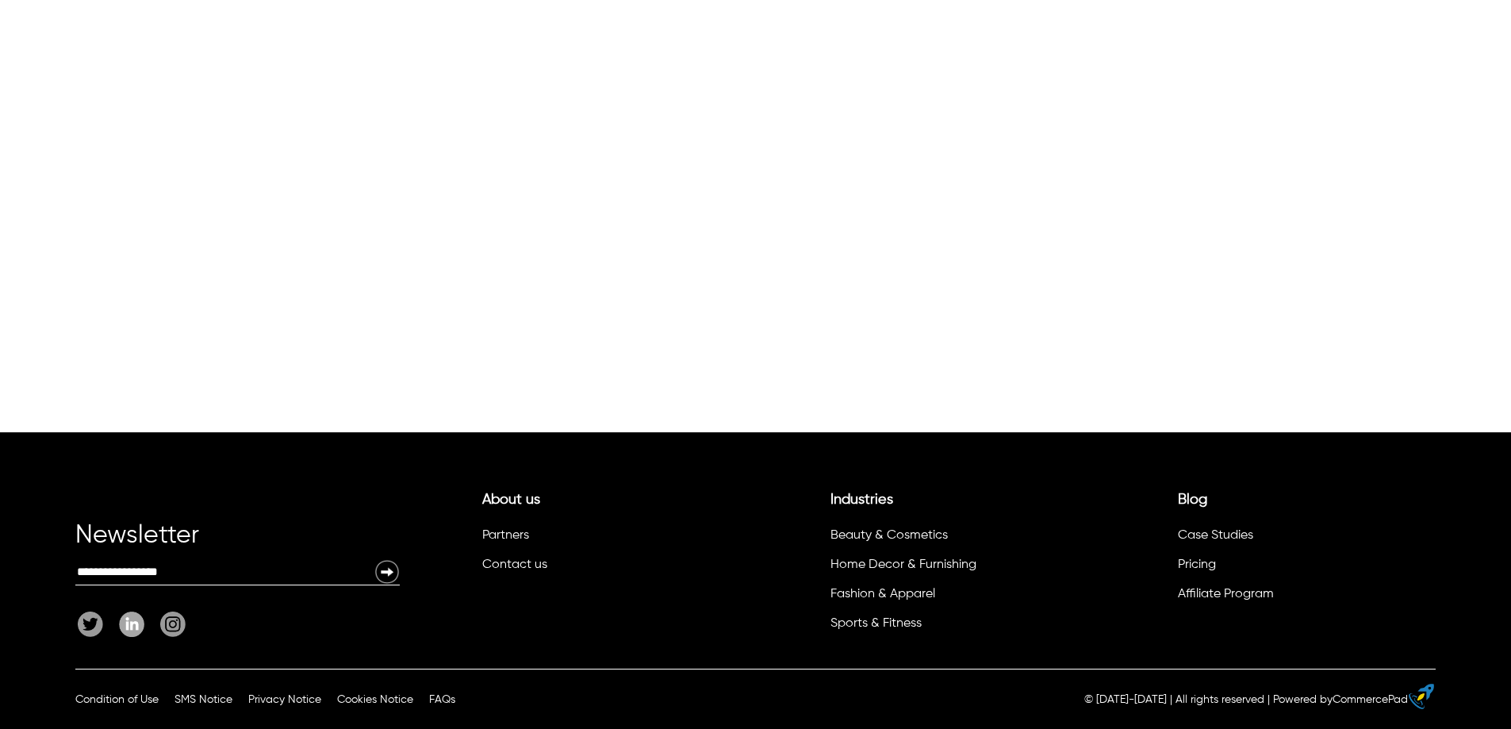
scroll to position [3966, 0]
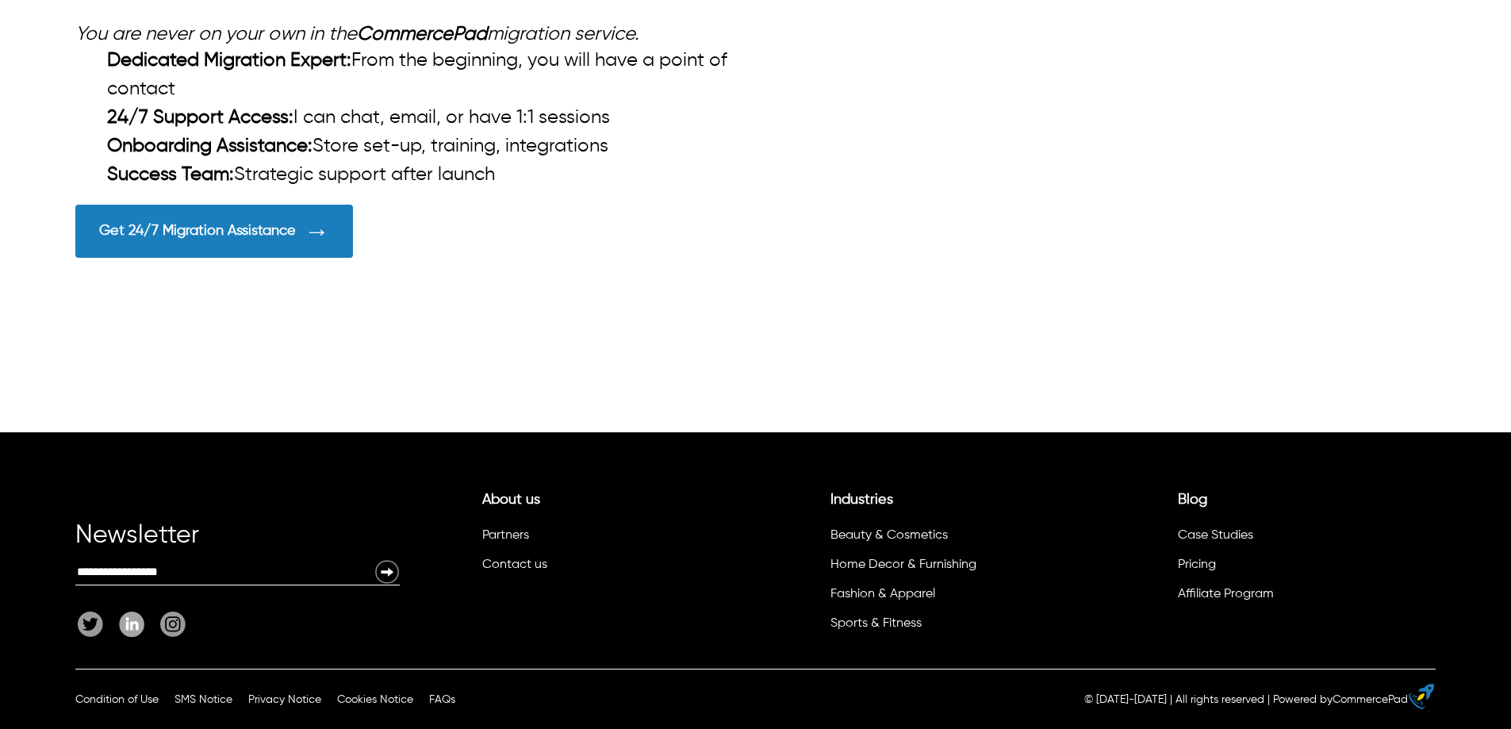
drag, startPoint x: 485, startPoint y: 368, endPoint x: 217, endPoint y: 366, distance: 267.3
click at [217, 366] on div "CommercePad Support During Migration You are never on your own in the CommerceP…" at bounding box center [755, 113] width 1511 height 637
click at [1196, 282] on div "CommercePad Support During Migration You are never on your own in the CommerceP…" at bounding box center [755, 114] width 1360 height 335
drag, startPoint x: 434, startPoint y: 390, endPoint x: 67, endPoint y: 396, distance: 366.5
click at [67, 396] on div "CommercePad Support During Migration You are never on your own in the CommerceP…" at bounding box center [755, 113] width 1511 height 637
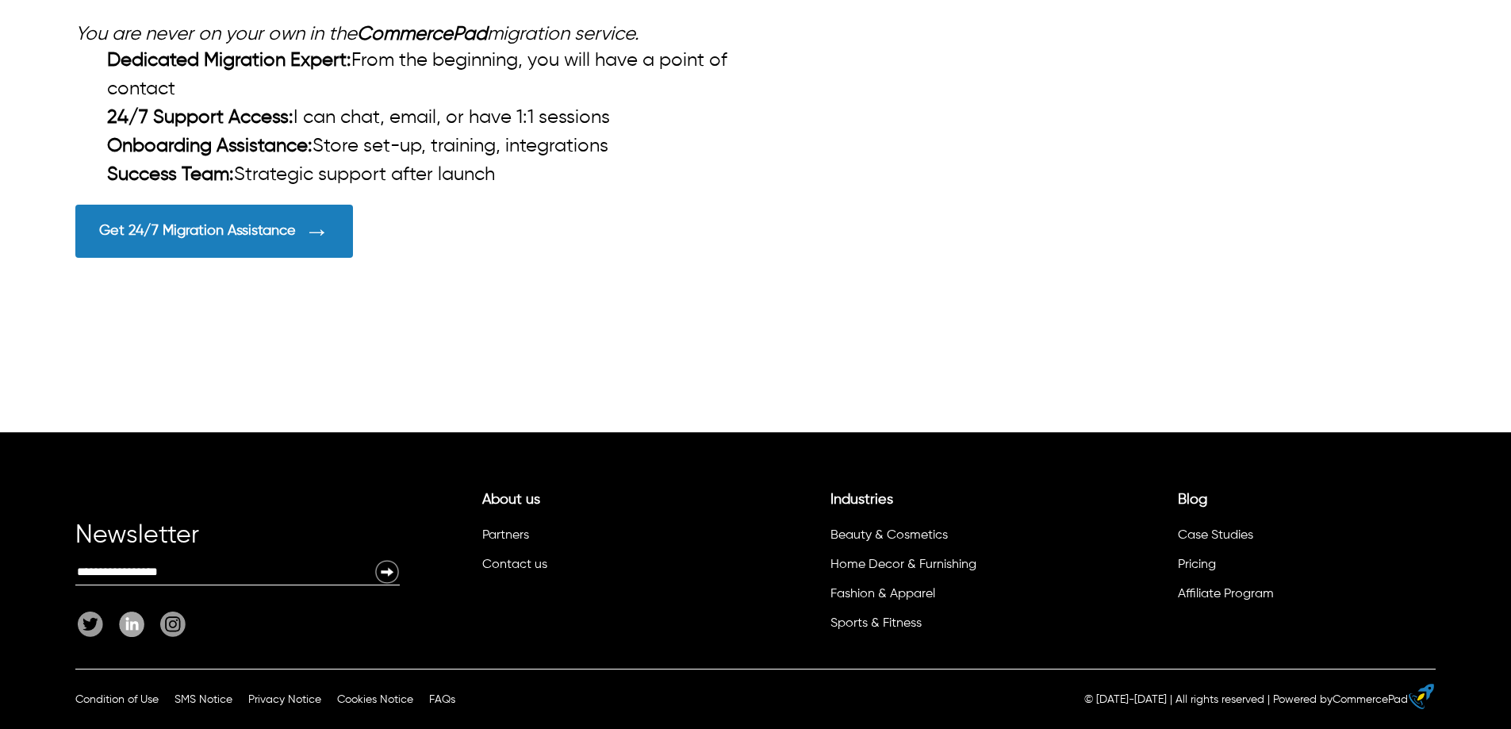
drag, startPoint x: 430, startPoint y: 377, endPoint x: 13, endPoint y: 382, distance: 417.3
click at [13, 382] on div "CommercePad Support During Migration You are never on your own in the CommerceP…" at bounding box center [755, 113] width 1511 height 637
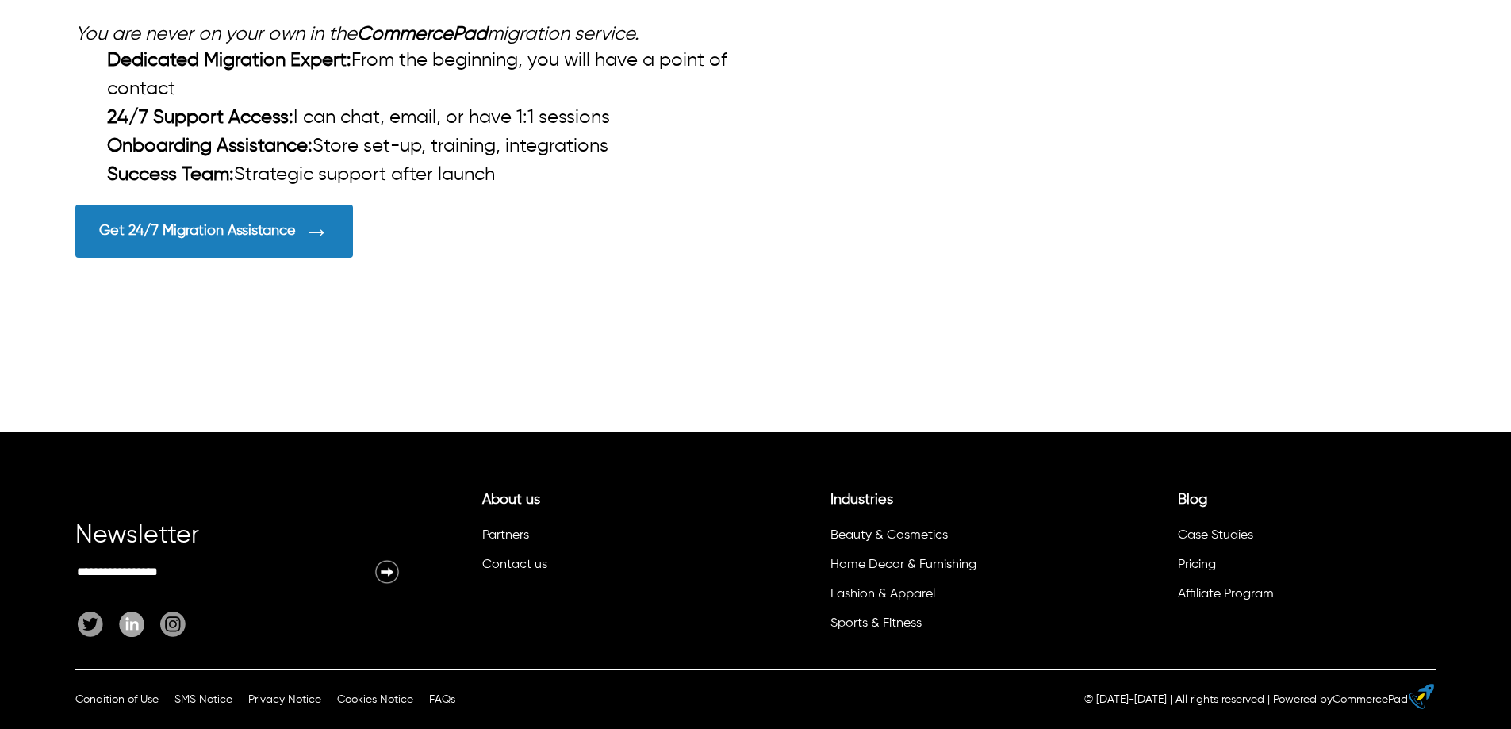
drag, startPoint x: 428, startPoint y: 382, endPoint x: 52, endPoint y: 389, distance: 375.3
click at [48, 400] on div "CommercePad Support During Migration You are never on your own in the CommerceP…" at bounding box center [755, 113] width 1511 height 637
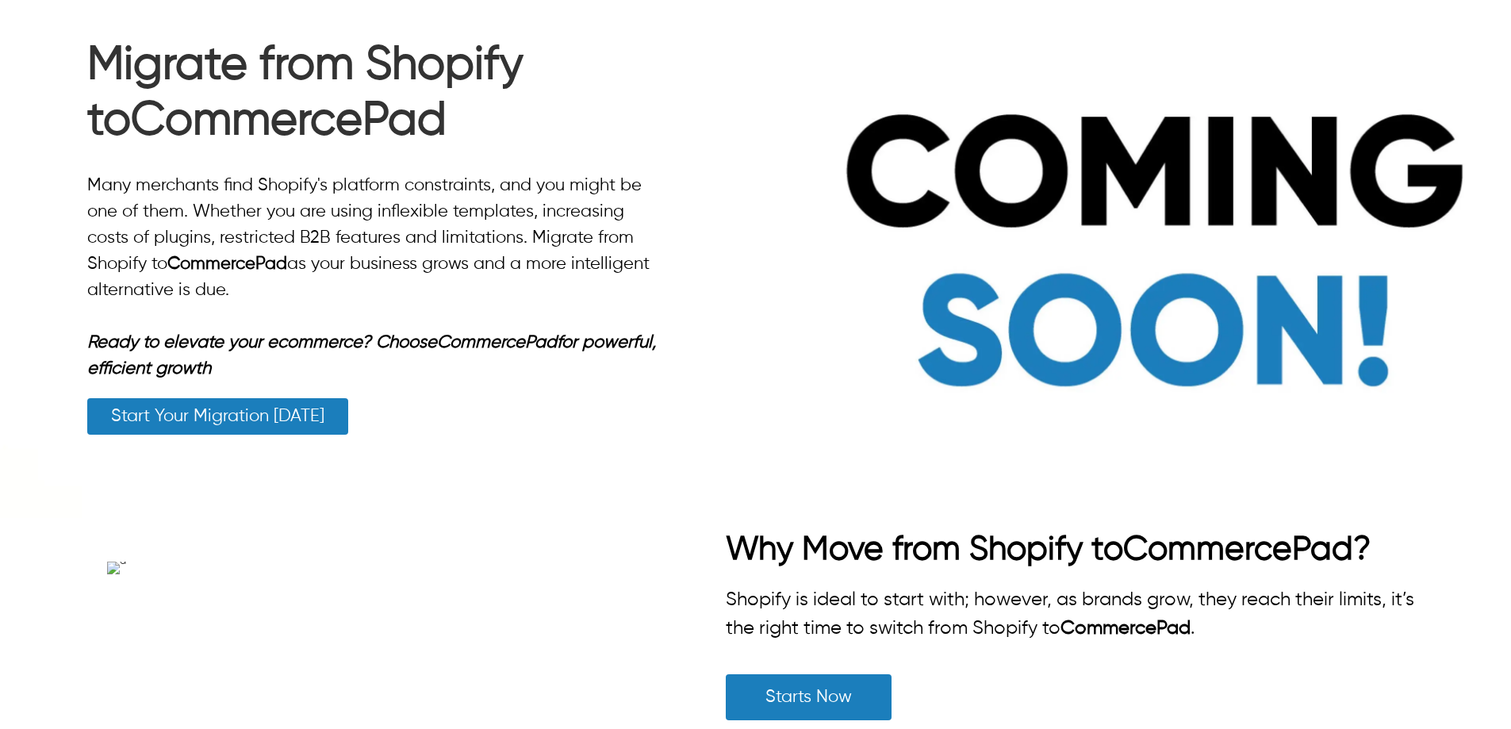
scroll to position [0, 0]
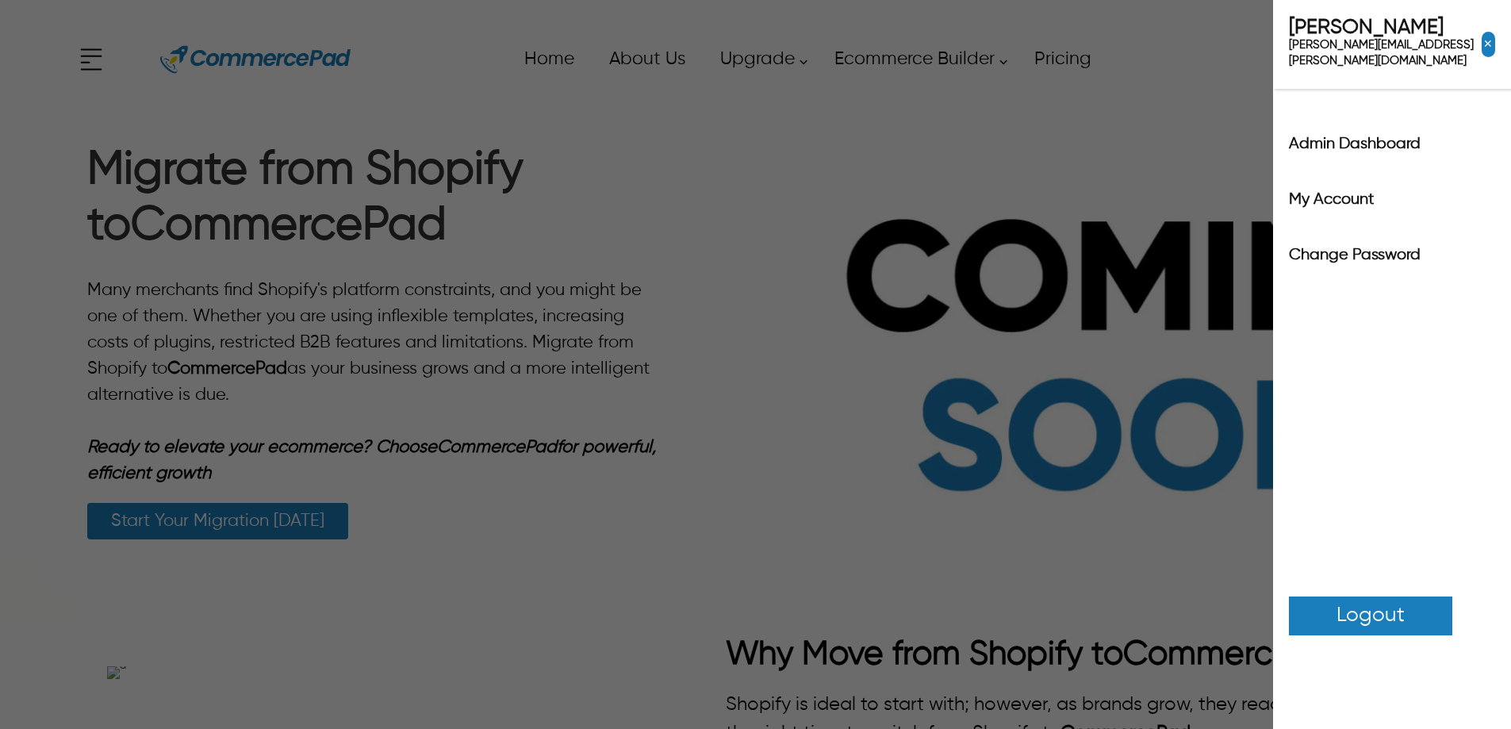
click at [1369, 64] on div "x Upgrade eCommerce Builder Partners Pricing About us Contact us Follow us Home…" at bounding box center [755, 59] width 1360 height 71
click at [1284, 155] on div "Admin Dashboard" at bounding box center [1392, 149] width 238 height 56
click at [1301, 143] on div "Admin Dashboard" at bounding box center [1392, 149] width 238 height 56
click at [1308, 136] on label "Admin Dashboard" at bounding box center [1392, 144] width 206 height 16
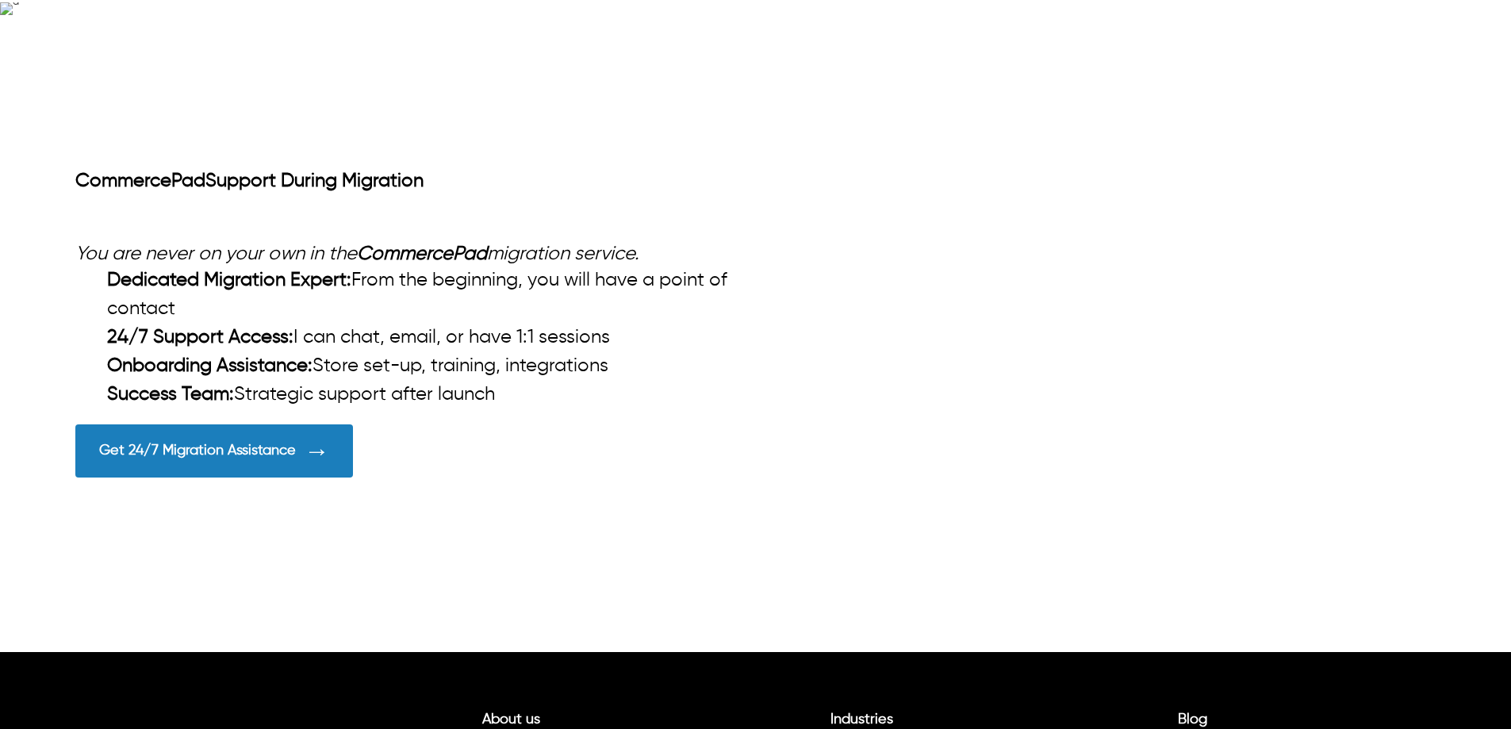
scroll to position [1610, 0]
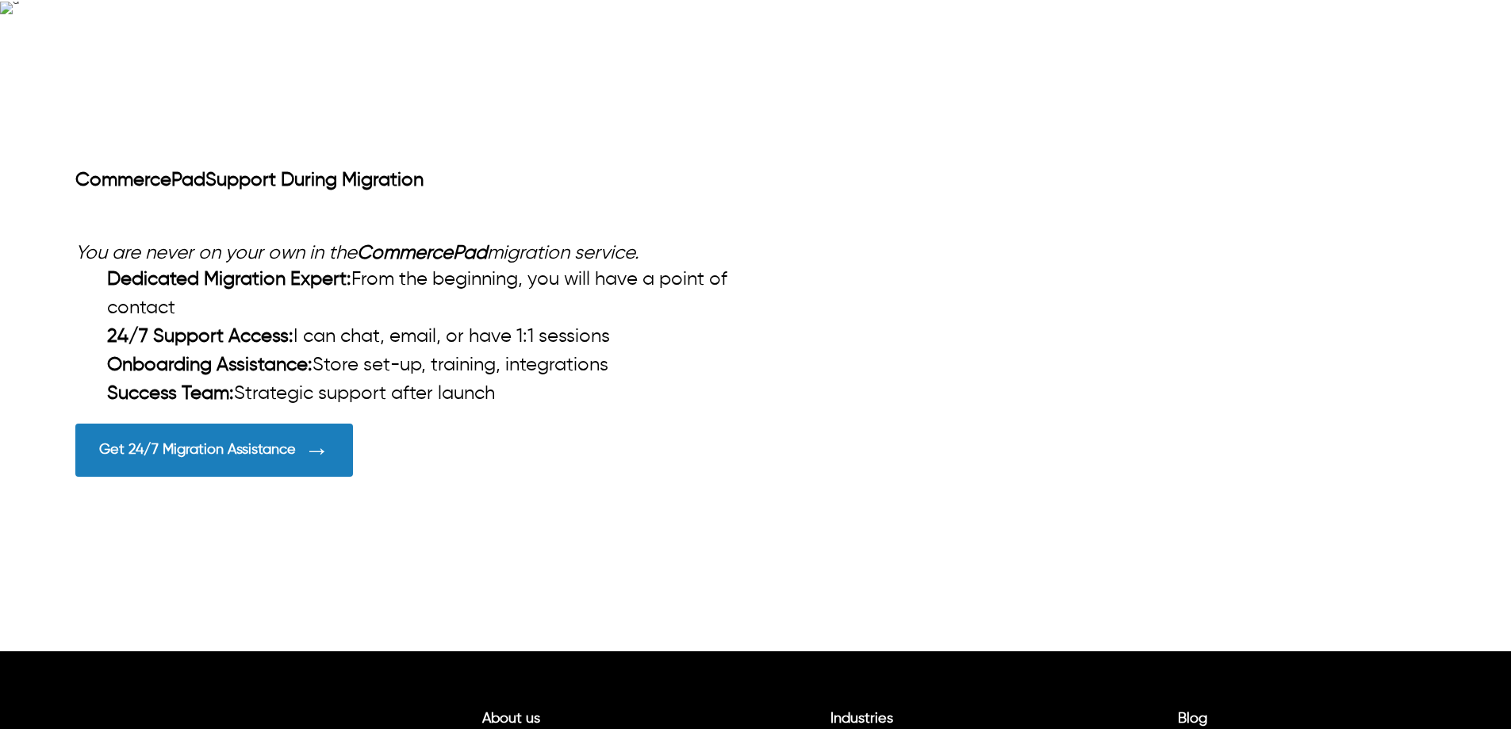
drag, startPoint x: 40, startPoint y: 252, endPoint x: 1391, endPoint y: 405, distance: 1359.4
drag, startPoint x: 1299, startPoint y: 399, endPoint x: 537, endPoint y: 336, distance: 764.1
